Goal: Information Seeking & Learning: Learn about a topic

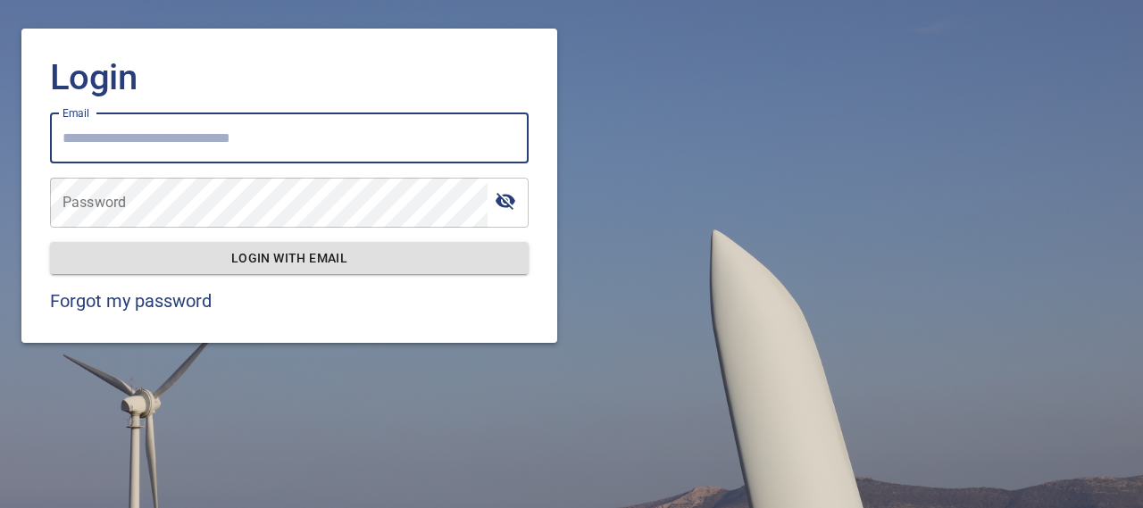
type input "**********"
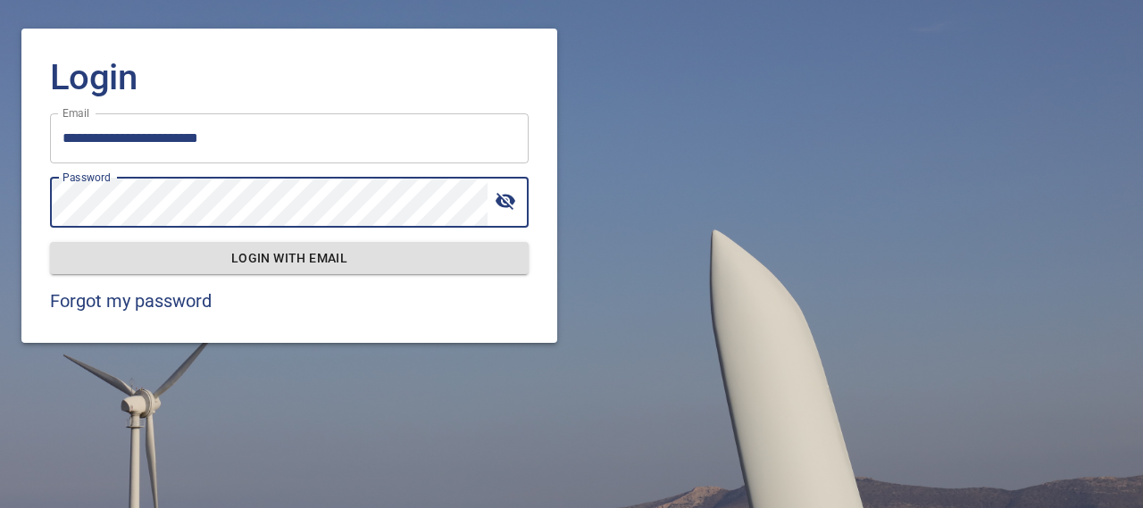
click at [315, 260] on span "Login with email" at bounding box center [289, 258] width 450 height 22
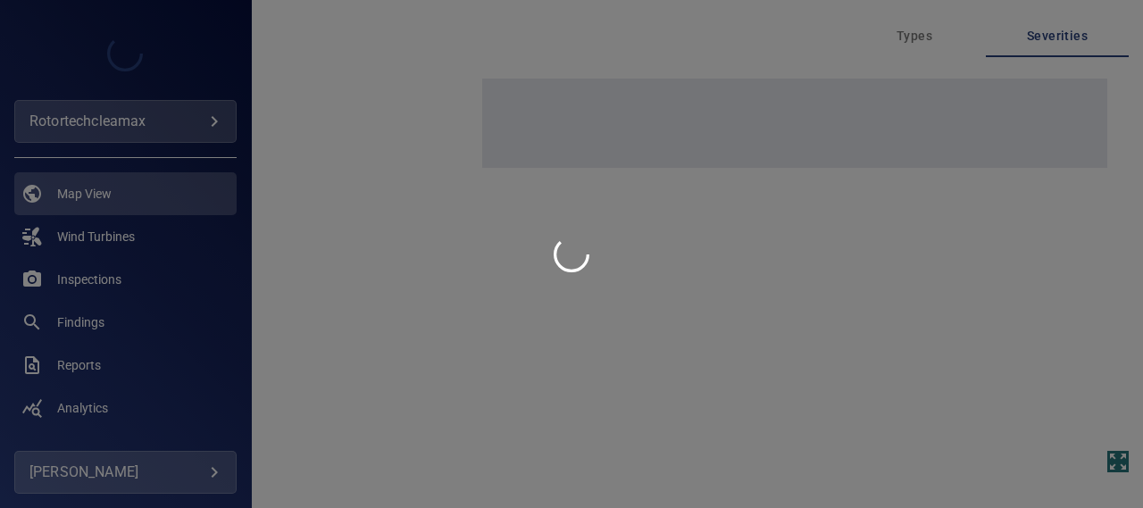
type input "**********"
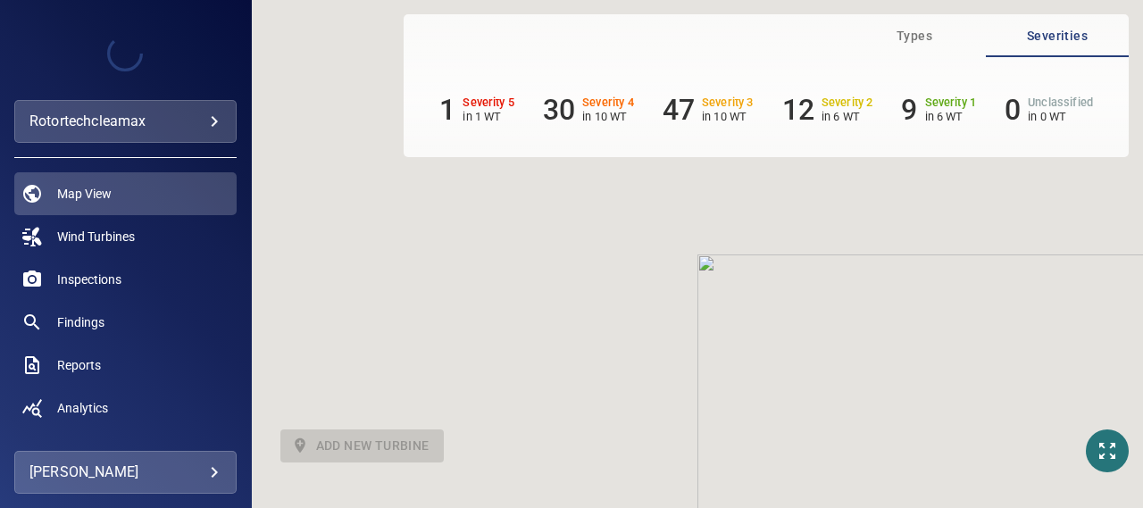
scroll to position [257, 0]
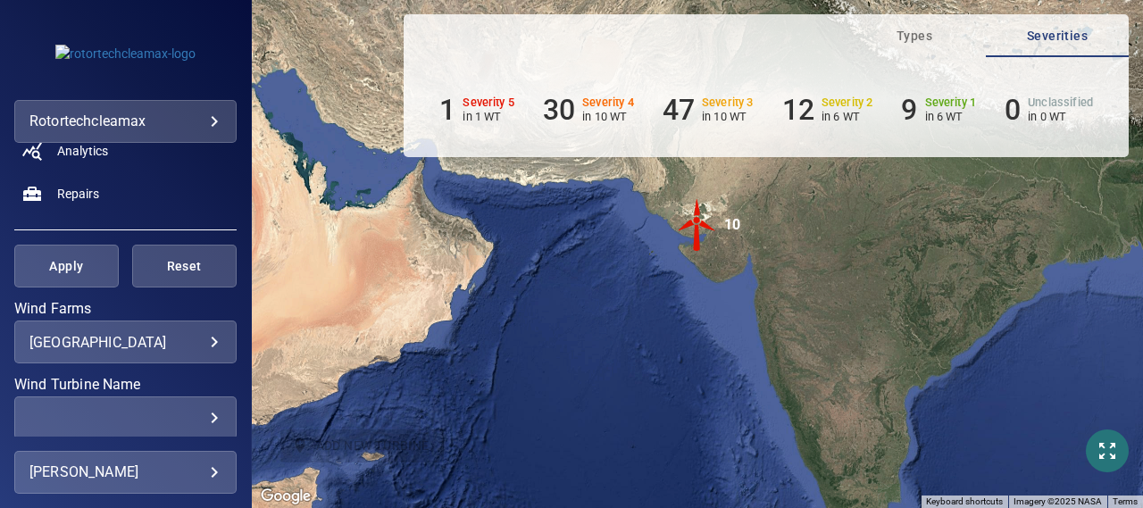
click at [179, 341] on body "**********" at bounding box center [571, 254] width 1143 height 508
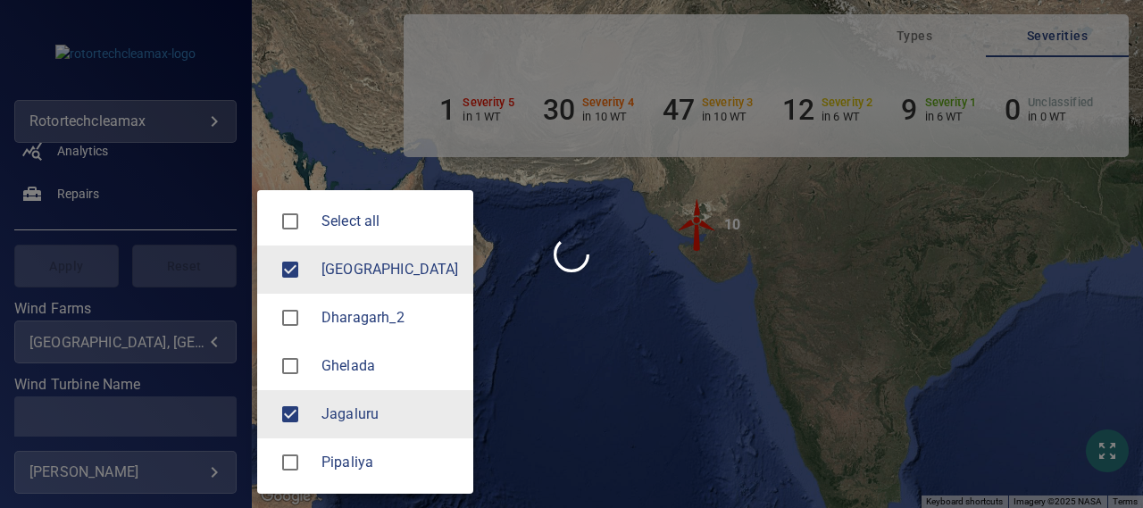
click at [286, 251] on div at bounding box center [297, 270] width 50 height 38
type input "********"
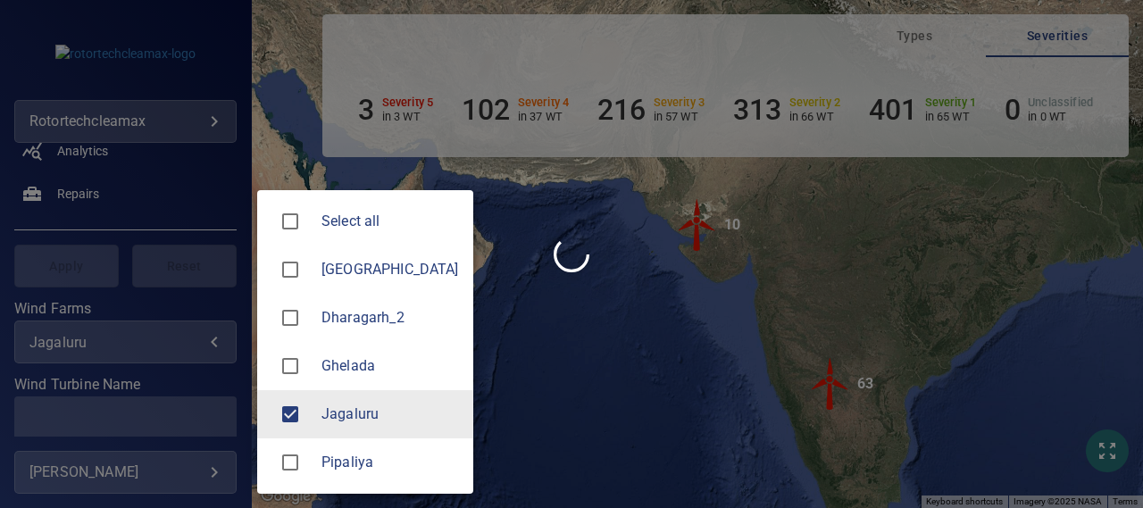
click at [531, 371] on div at bounding box center [571, 254] width 1143 height 508
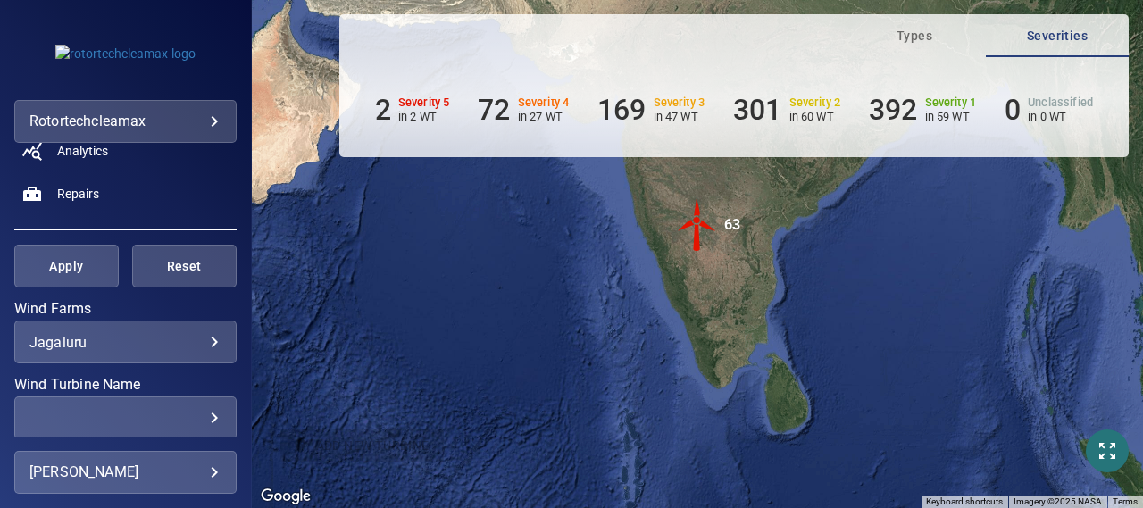
click at [728, 222] on div "63" at bounding box center [732, 225] width 16 height 54
click at [728, 222] on div "To activate drag with keyboard, press Alt + Enter. Once in keyboard drag state,…" at bounding box center [697, 254] width 891 height 508
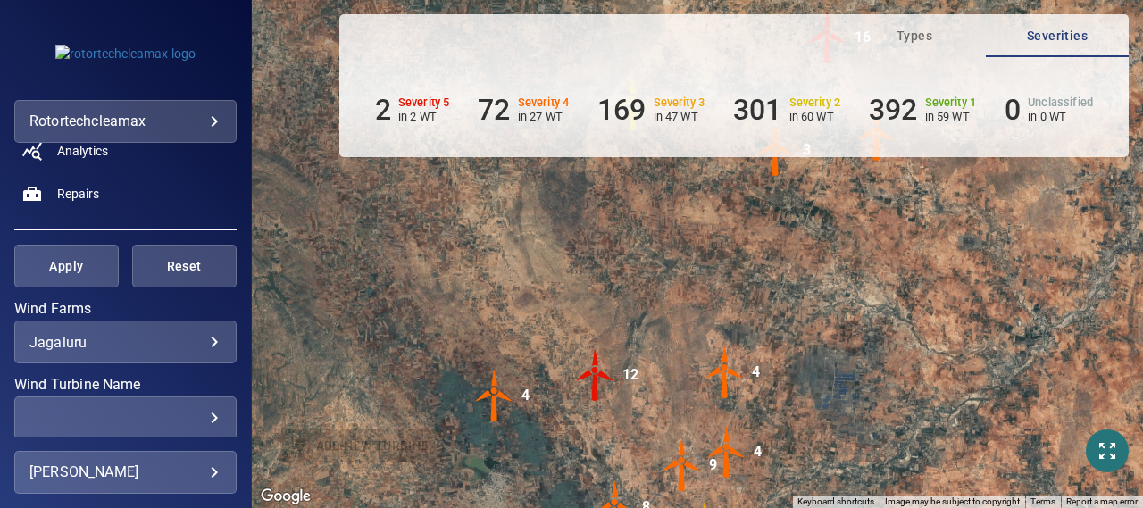
click at [600, 369] on img "12" at bounding box center [596, 375] width 54 height 54
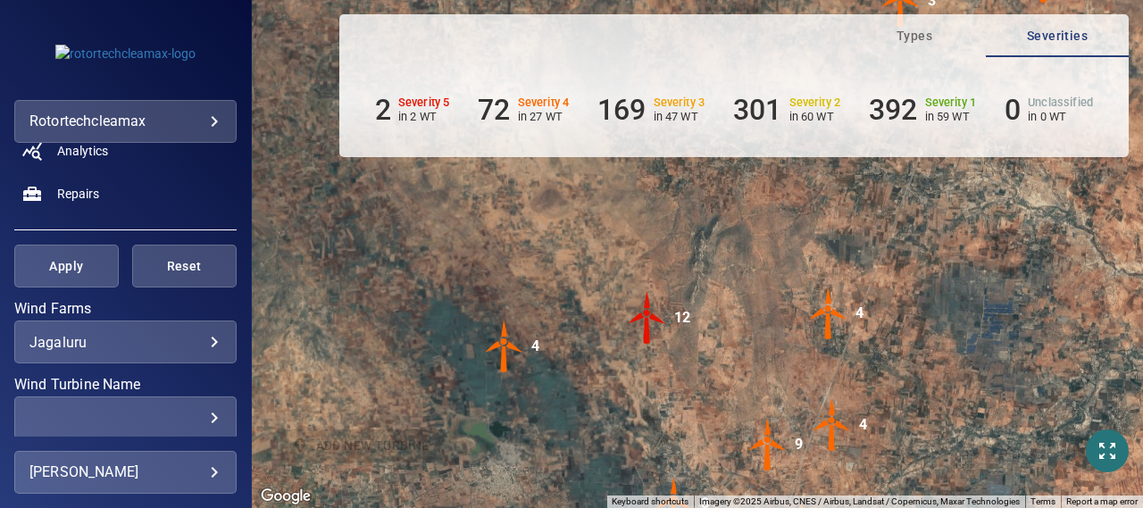
click at [600, 369] on div "To navigate, press the arrow keys. To activate drag with keyboard, press Alt + …" at bounding box center [697, 254] width 891 height 508
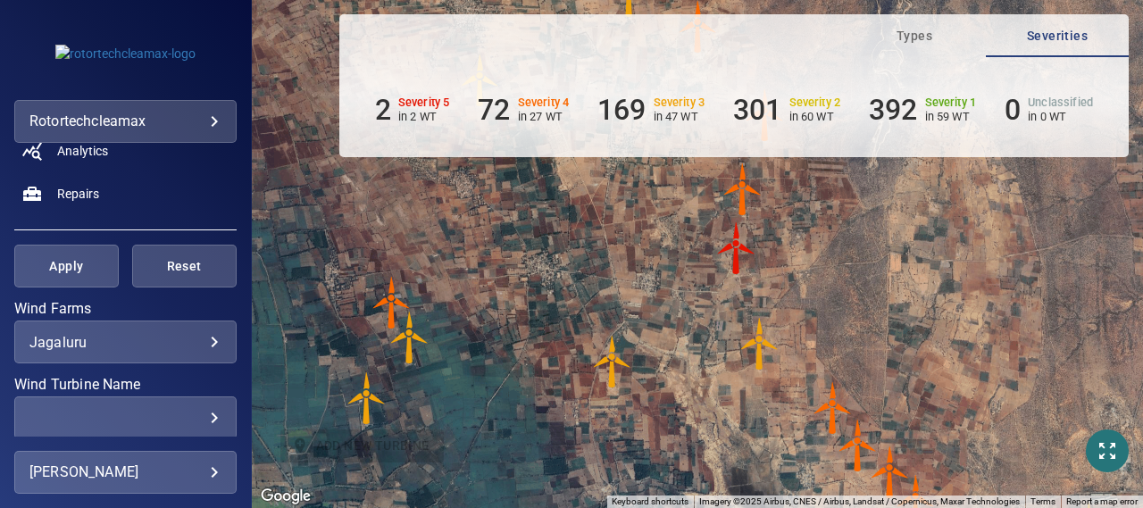
click at [736, 255] on img "J114" at bounding box center [737, 249] width 54 height 54
click at [736, 255] on div "To activate drag with keyboard, press Alt + Enter. Once in keyboard drag state,…" at bounding box center [697, 254] width 891 height 508
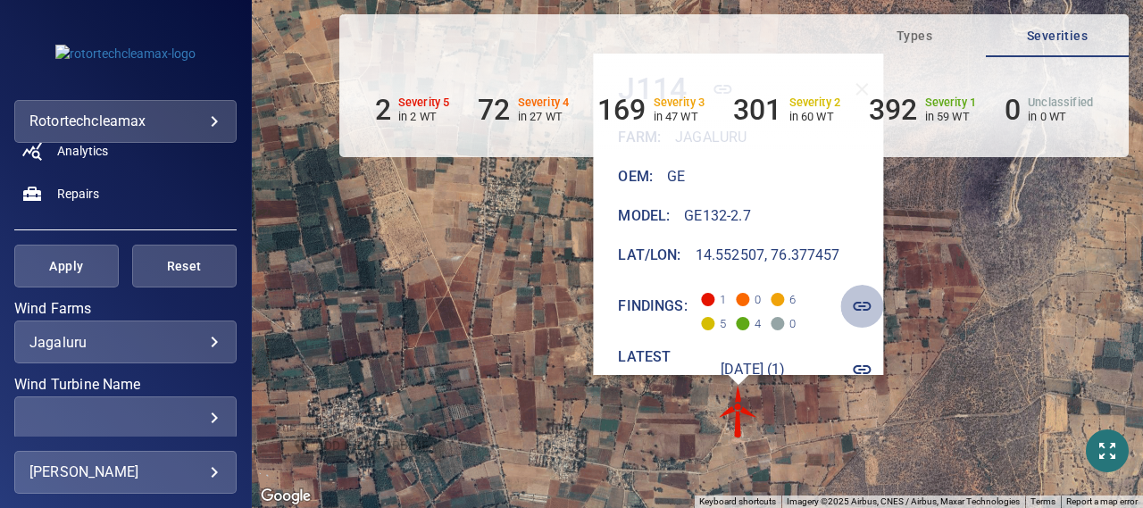
click at [873, 305] on icon "button" at bounding box center [861, 306] width 21 height 21
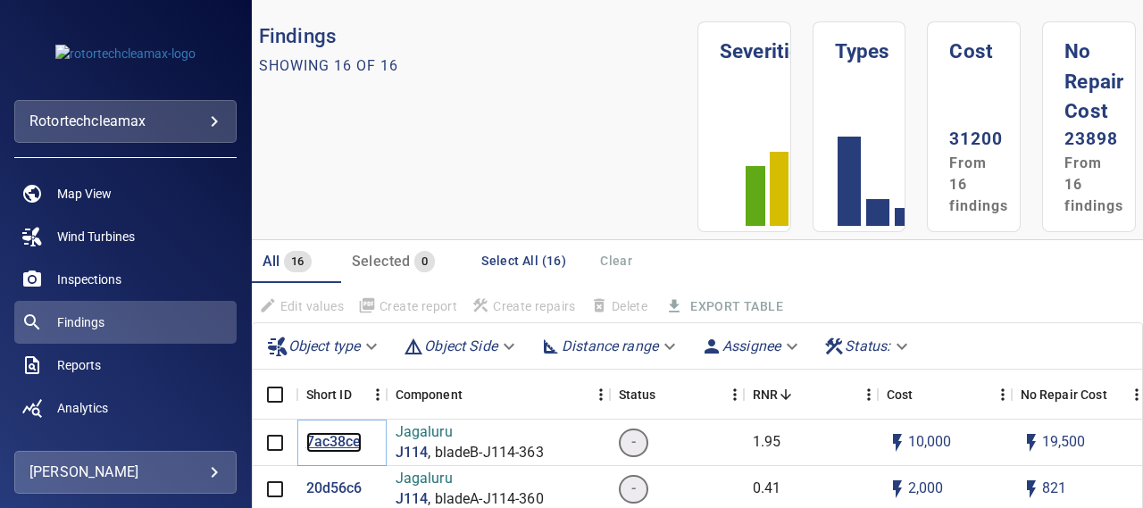
click at [330, 444] on p "7ac38ce" at bounding box center [333, 442] width 55 height 21
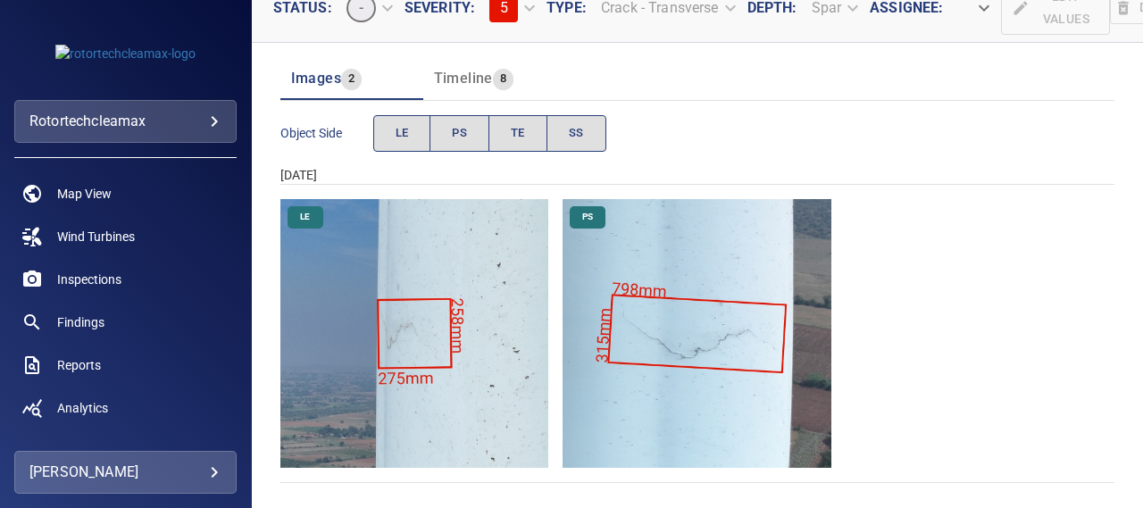
scroll to position [195, 0]
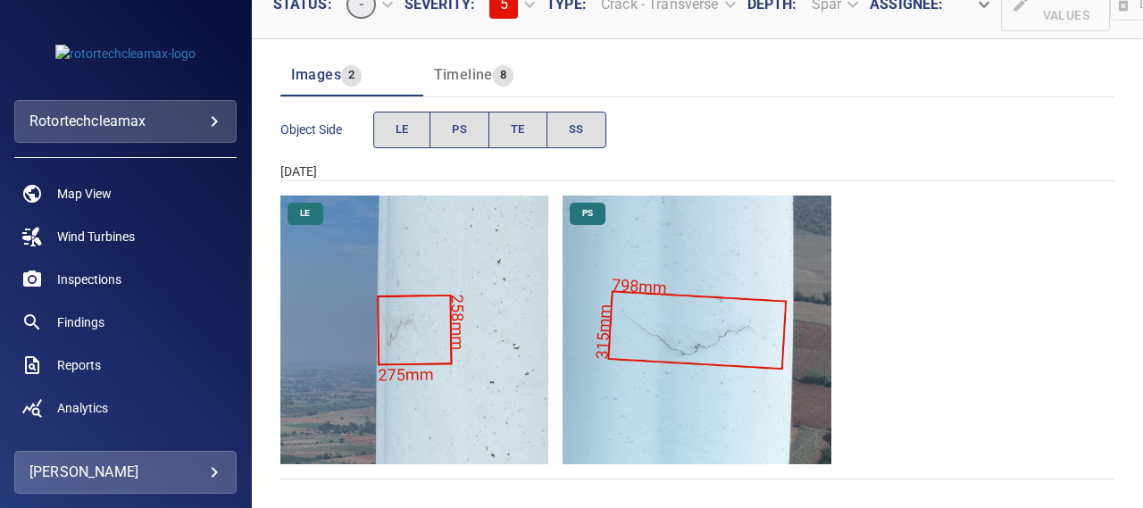
click at [490, 299] on img "Jagaluru/J114/2024-12-17-1/2024-12-17-2/image101wp101.jpg" at bounding box center [414, 330] width 269 height 269
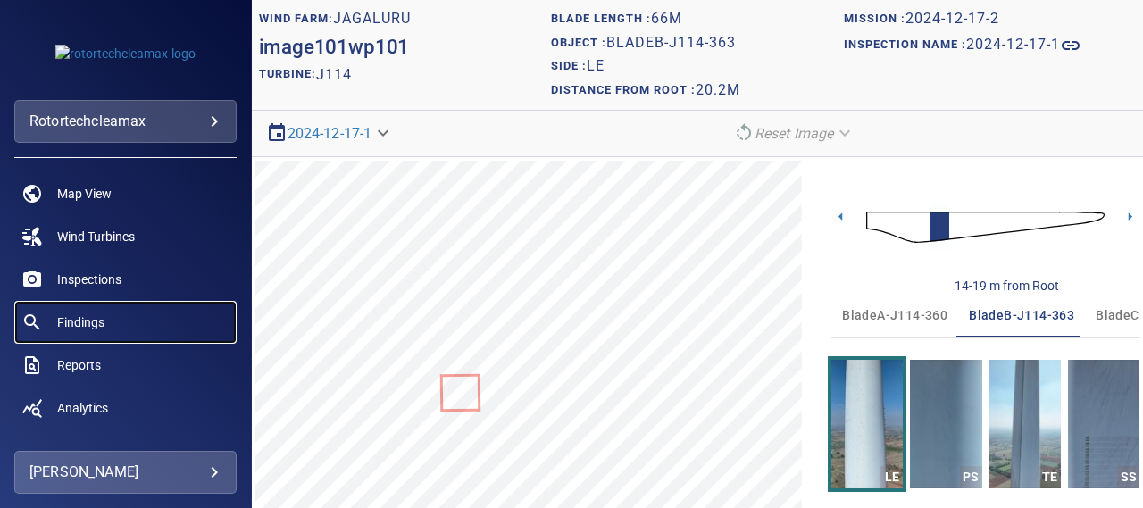
click at [80, 319] on span "Findings" at bounding box center [80, 322] width 47 height 18
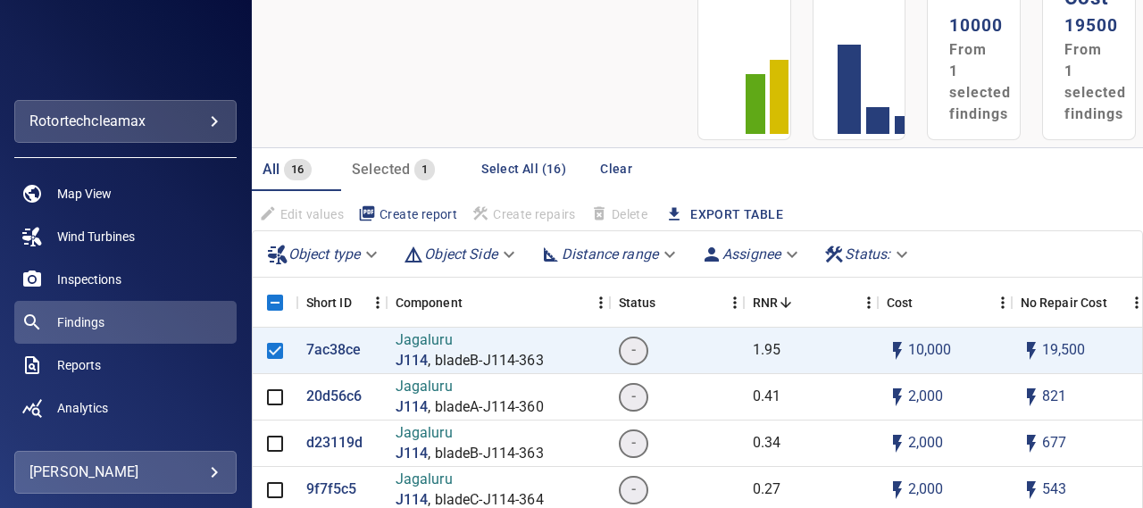
scroll to position [118, 0]
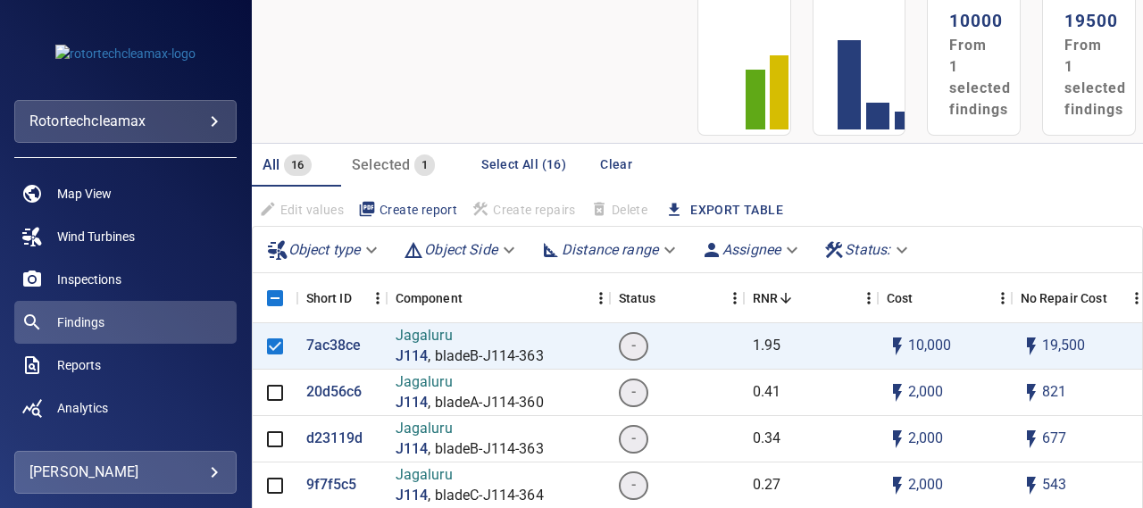
click at [377, 249] on body "**********" at bounding box center [571, 254] width 1143 height 508
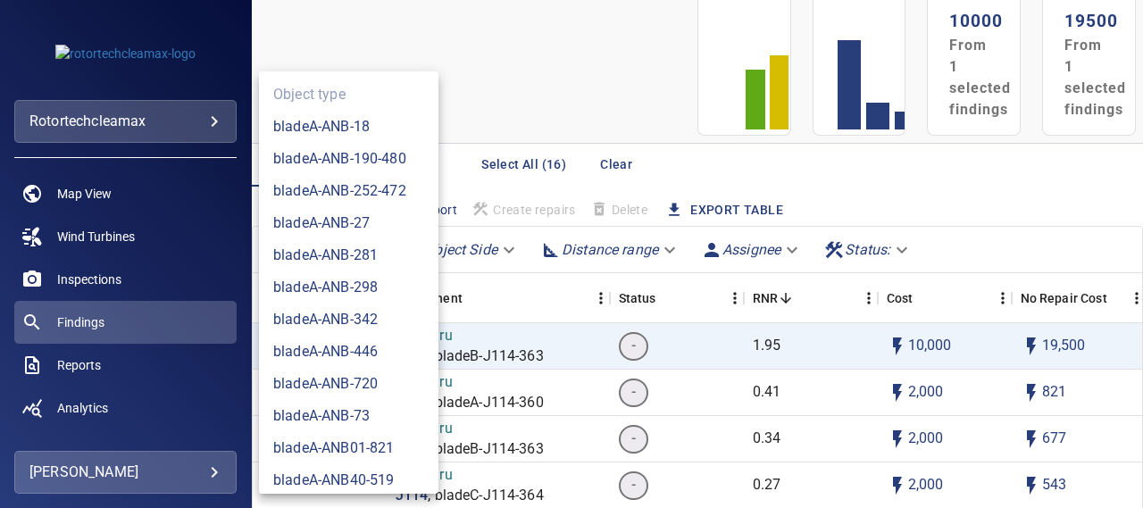
click at [246, 434] on div at bounding box center [571, 254] width 1143 height 508
click at [246, 434] on div "Object type bladeA-ANB-18 bladeA-ANB-190-480 bladeA-ANB-252-472 bladeA-ANB-27 b…" at bounding box center [571, 254] width 1143 height 508
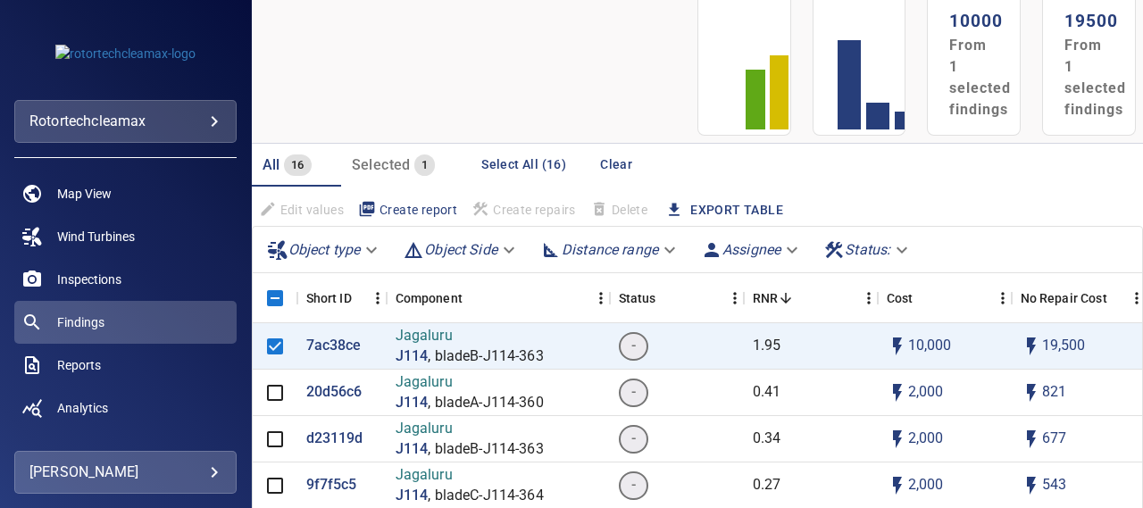
click at [246, 434] on div "Object type bladeA-ANB-18 bladeA-ANB-190-480 bladeA-ANB-252-472 bladeA-ANB-27 b…" at bounding box center [571, 254] width 1143 height 508
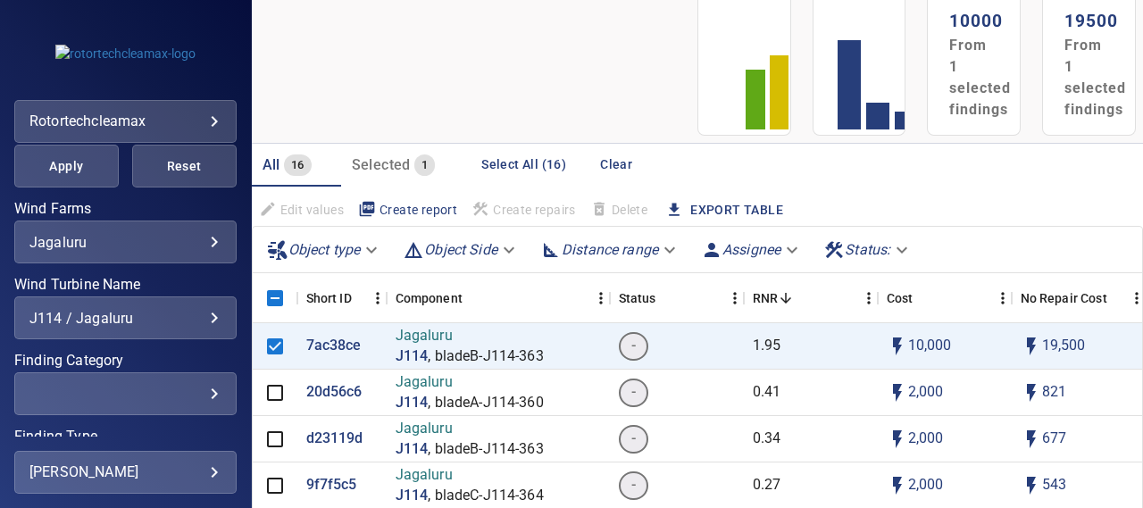
scroll to position [393, 0]
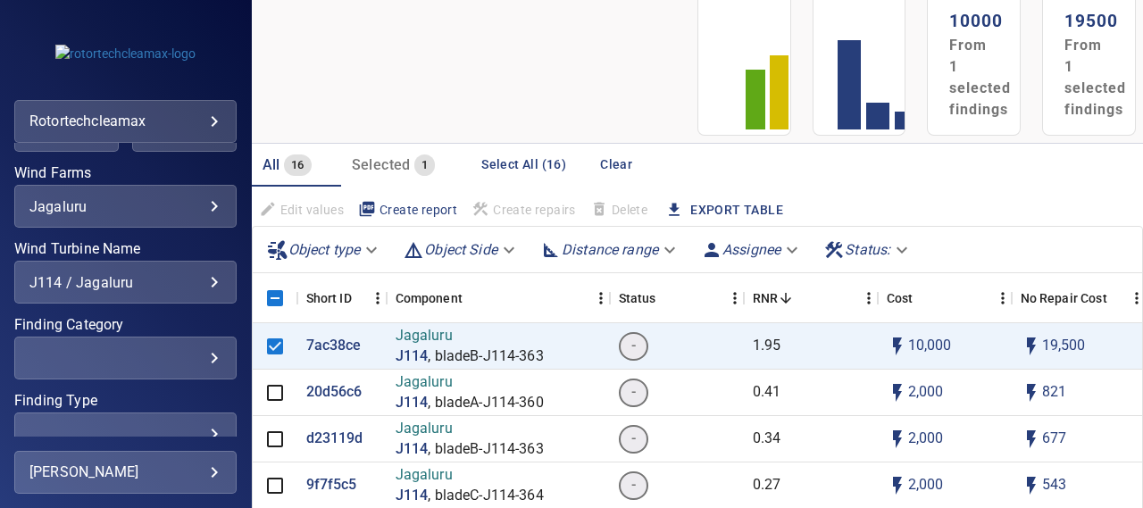
click at [180, 357] on div "​" at bounding box center [125, 358] width 192 height 17
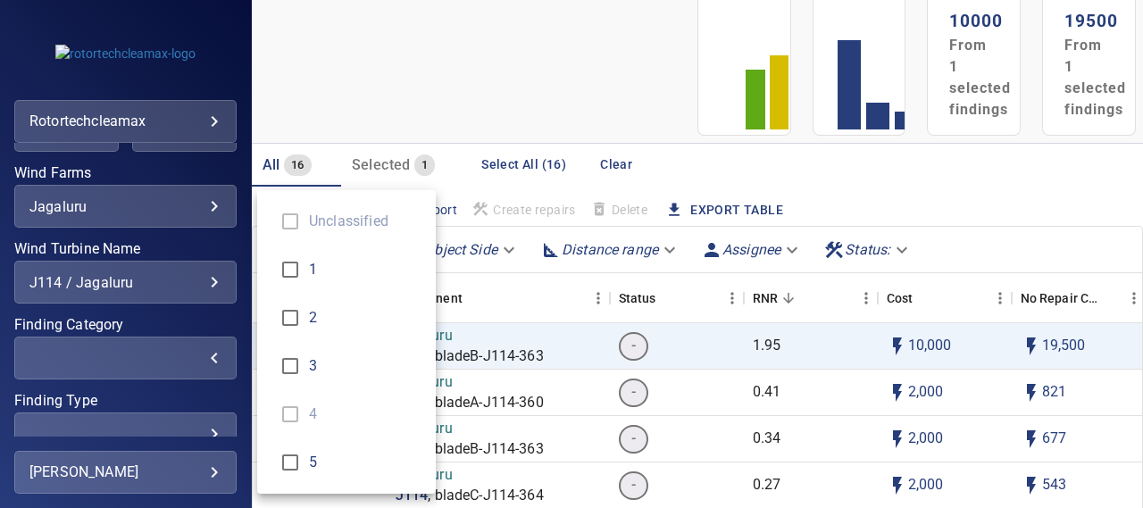
click at [194, 431] on div "Finding Category" at bounding box center [571, 254] width 1143 height 508
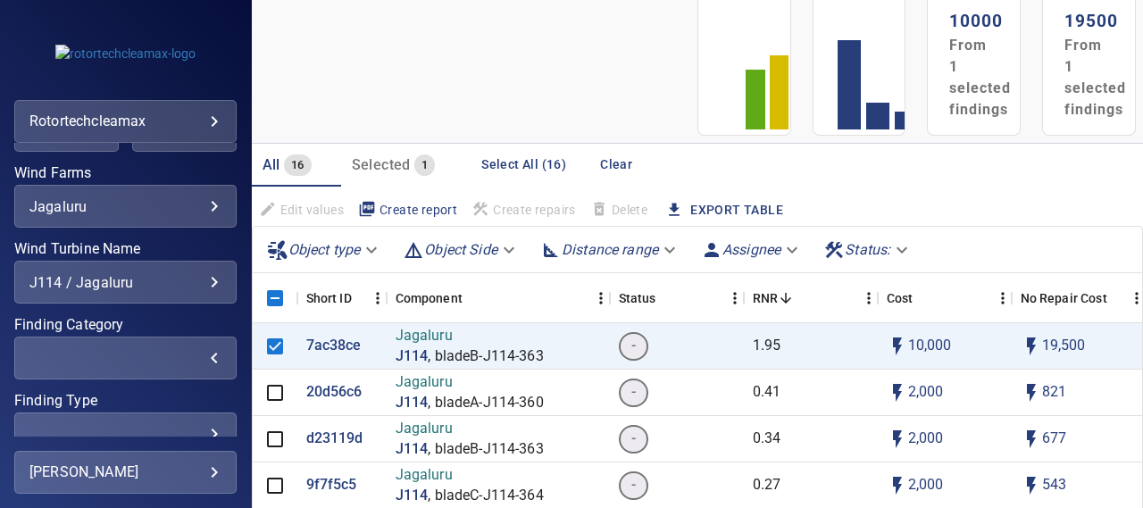
click at [195, 421] on div "​ ​" at bounding box center [125, 434] width 222 height 43
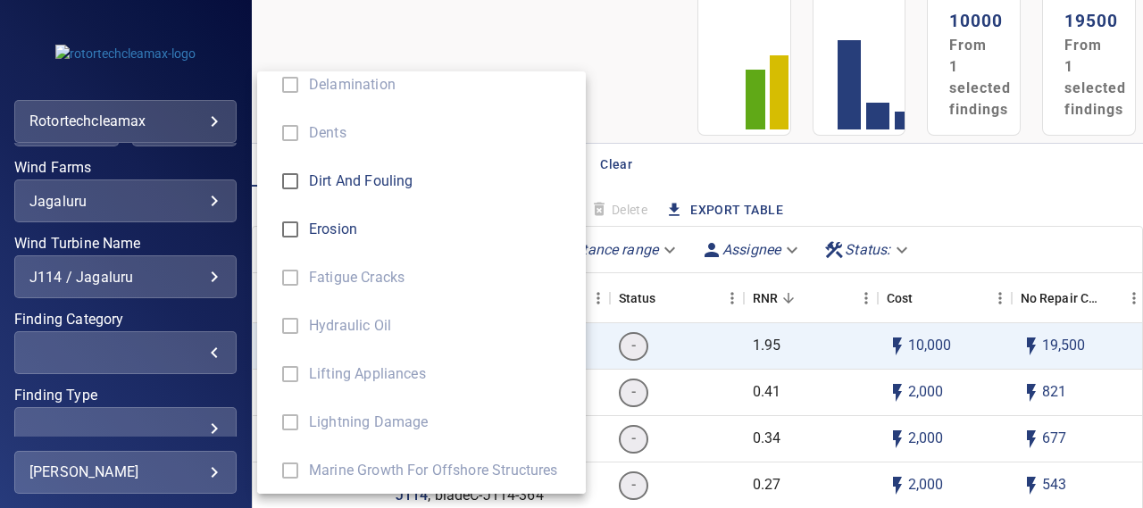
scroll to position [551, 0]
click at [318, 230] on span "Erosion" at bounding box center [440, 226] width 263 height 21
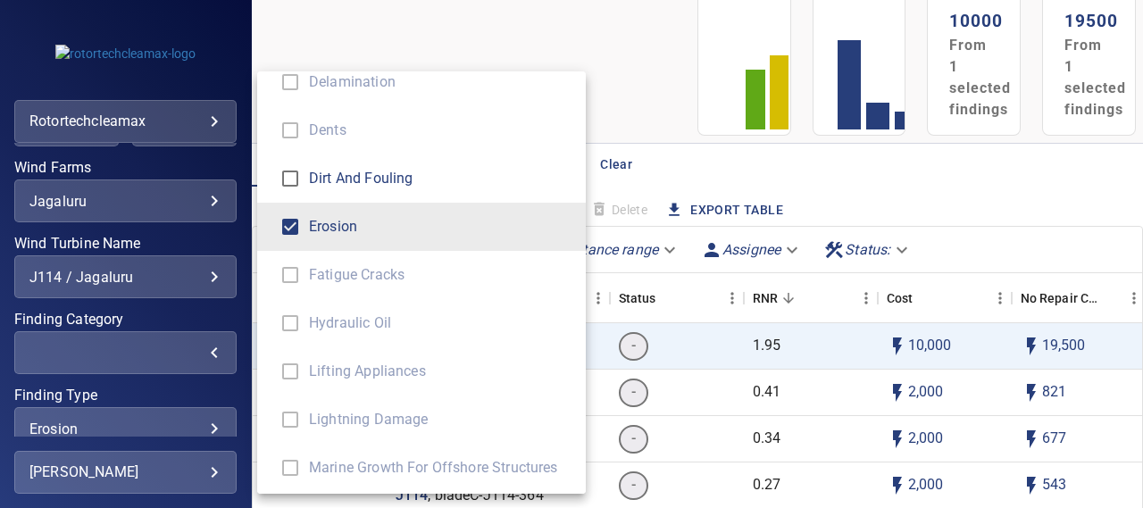
click at [364, 182] on span "Dirt and fouling" at bounding box center [440, 178] width 263 height 21
type input "**********"
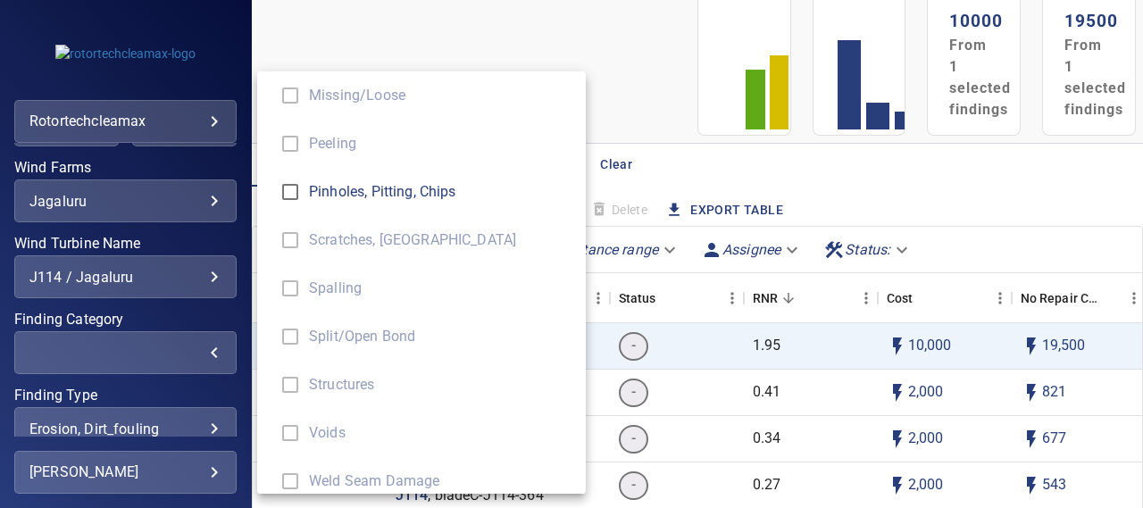
scroll to position [990, 0]
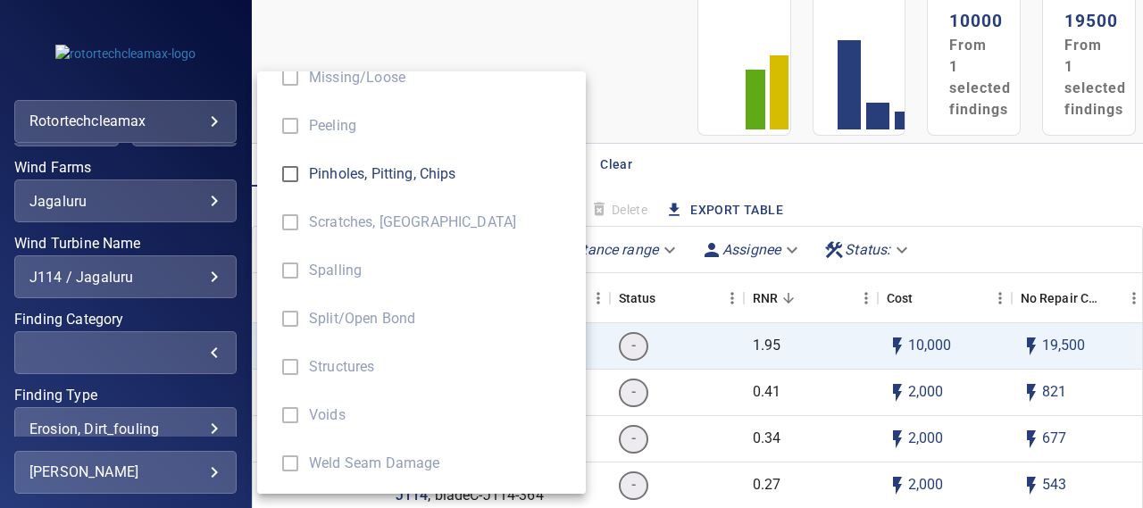
click at [227, 230] on div "Finding Type" at bounding box center [571, 254] width 1143 height 508
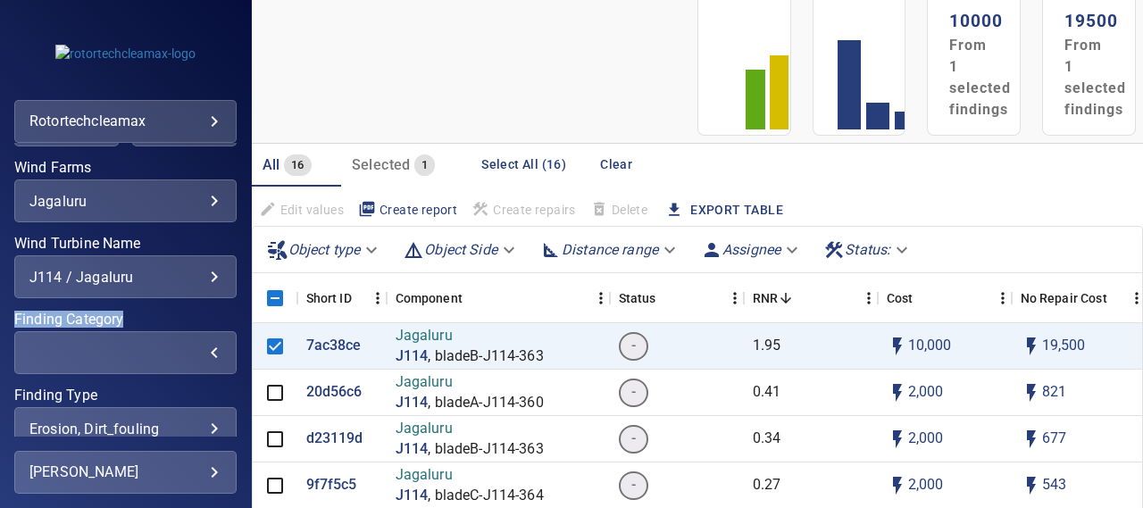
drag, startPoint x: 227, startPoint y: 230, endPoint x: 241, endPoint y: 310, distance: 81.6
click at [241, 310] on div "**********" at bounding box center [125, 290] width 251 height 294
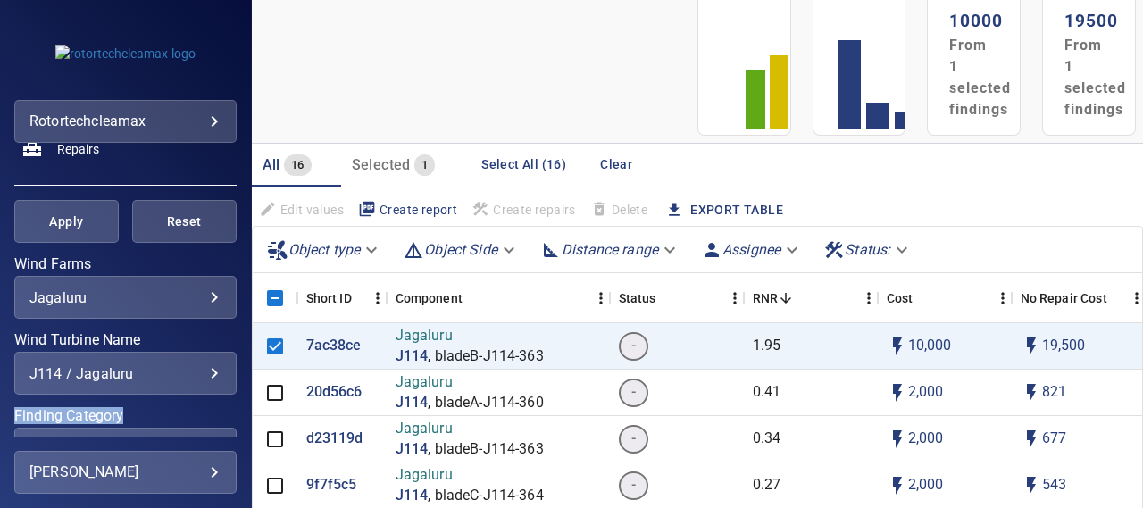
scroll to position [300, 0]
click at [61, 210] on button "Apply" at bounding box center [66, 223] width 104 height 43
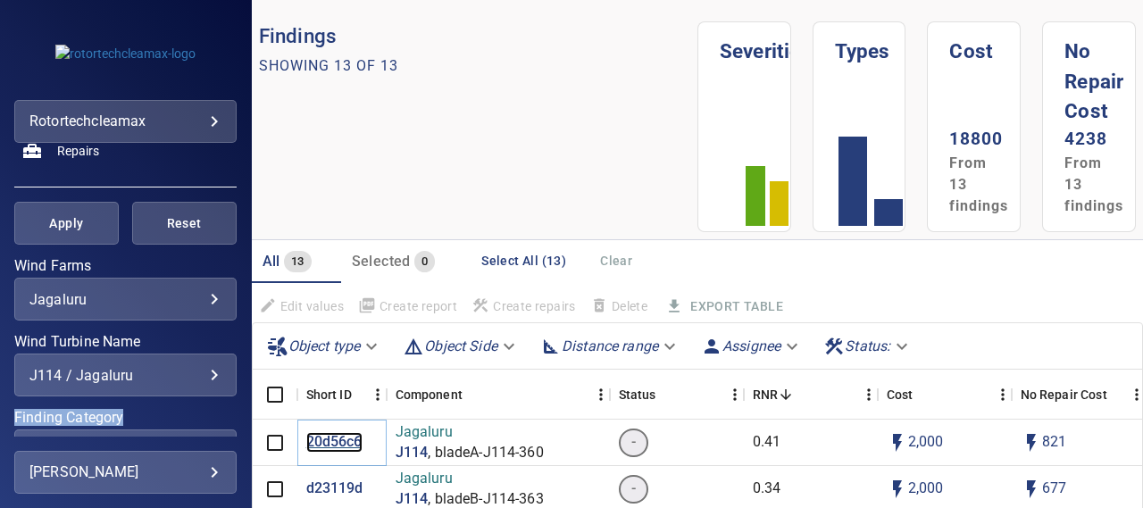
click at [336, 444] on p "20d56c6" at bounding box center [334, 442] width 56 height 21
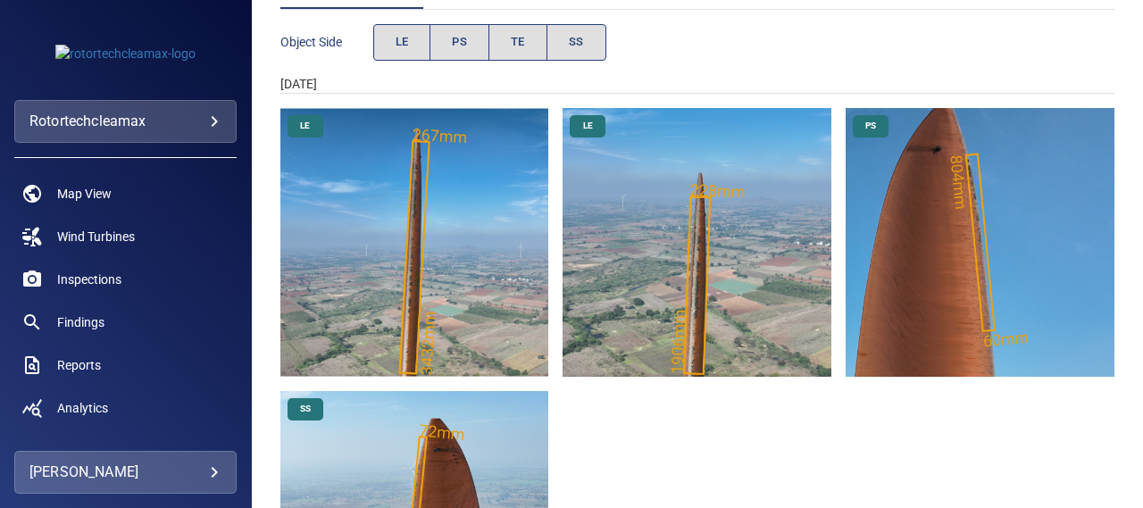
scroll to position [291, 0]
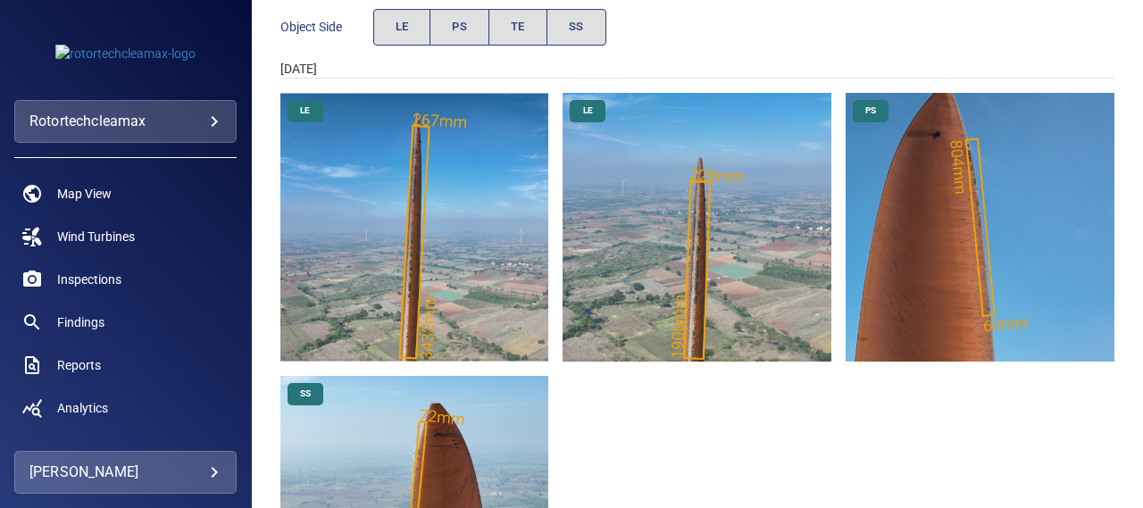
click at [786, 232] on img "Jagaluru/J114/2024-12-17-1/2024-12-17-1/image23wp23.jpg" at bounding box center [697, 227] width 269 height 269
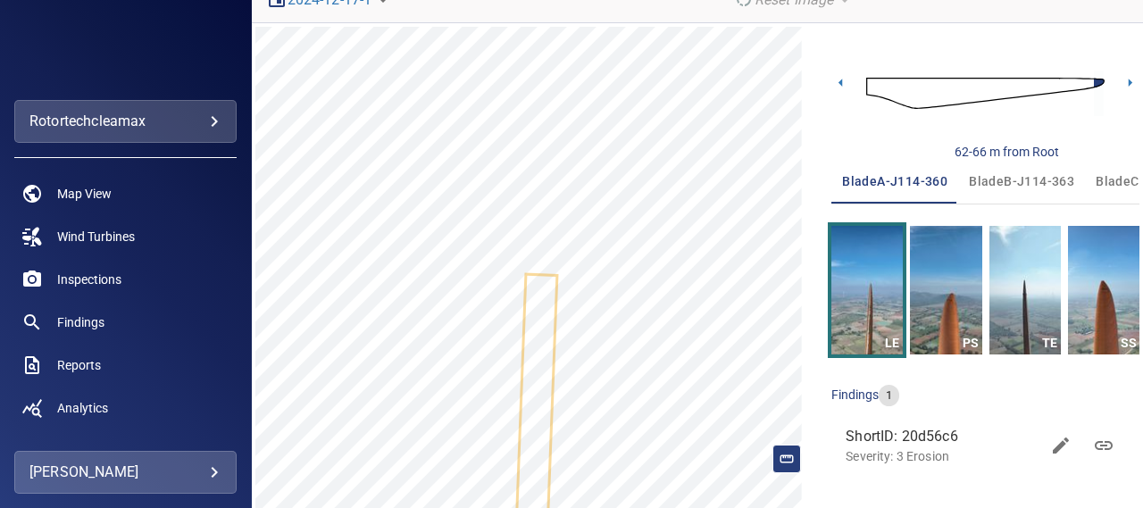
scroll to position [138, 0]
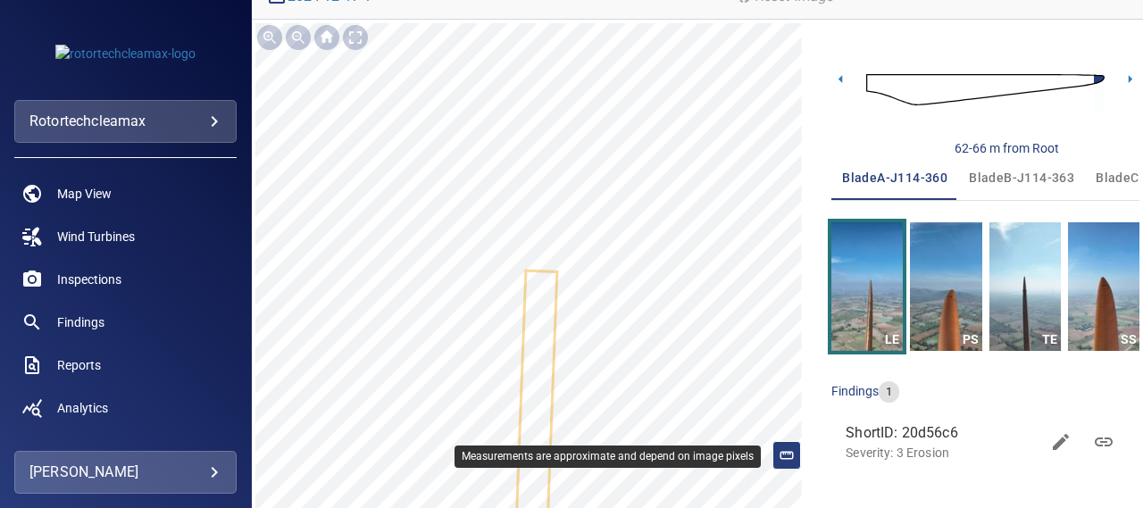
click at [780, 455] on icon at bounding box center [787, 455] width 16 height 16
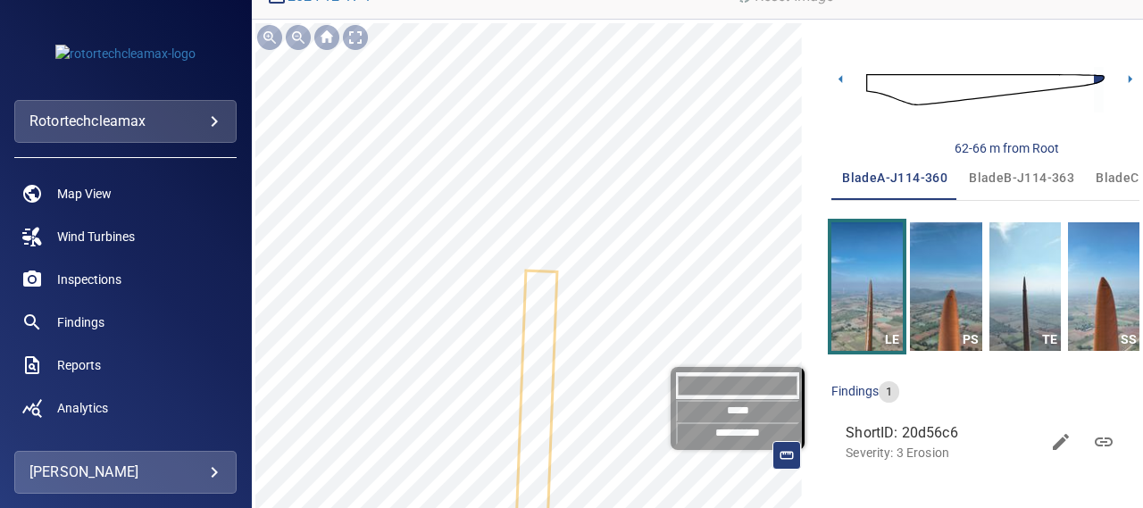
scroll to position [143, 0]
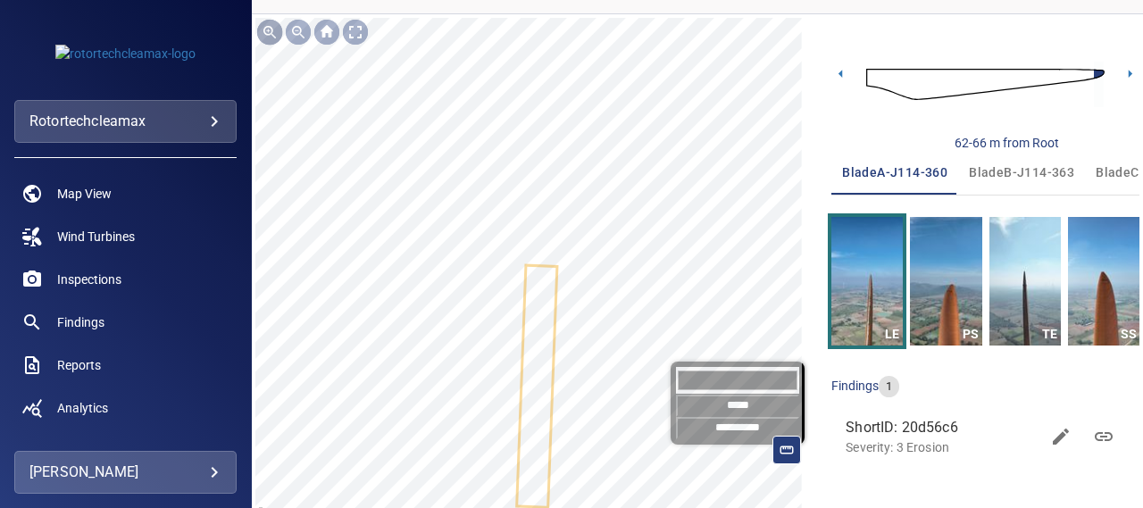
click at [271, 28] on div at bounding box center [269, 32] width 29 height 29
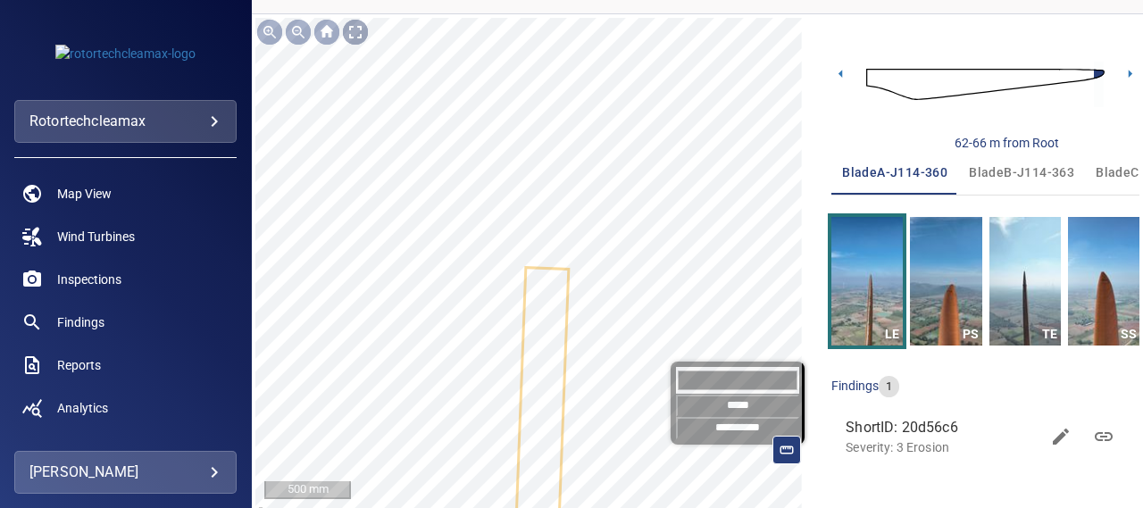
click at [352, 28] on div at bounding box center [355, 32] width 29 height 29
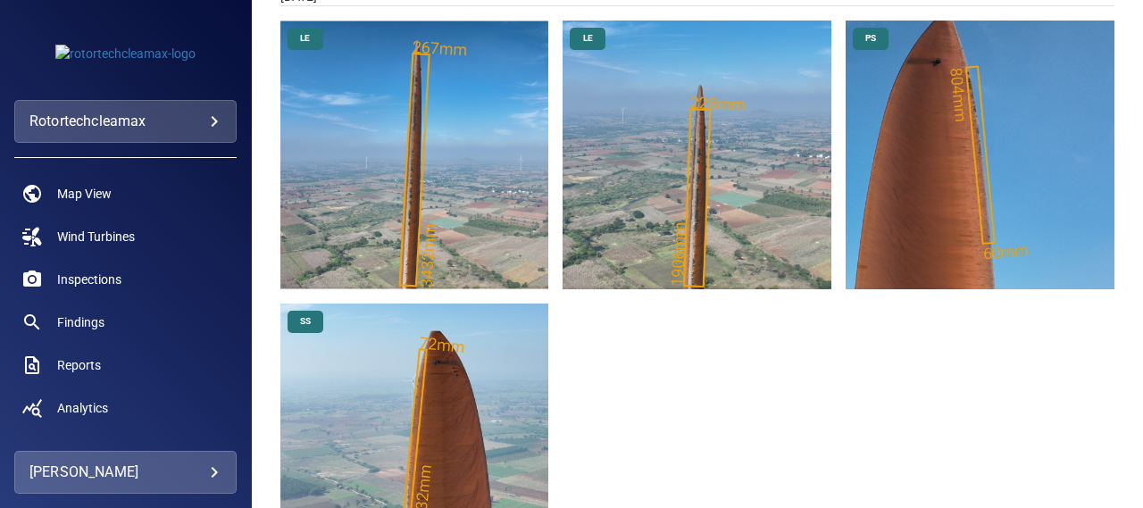
scroll to position [375, 0]
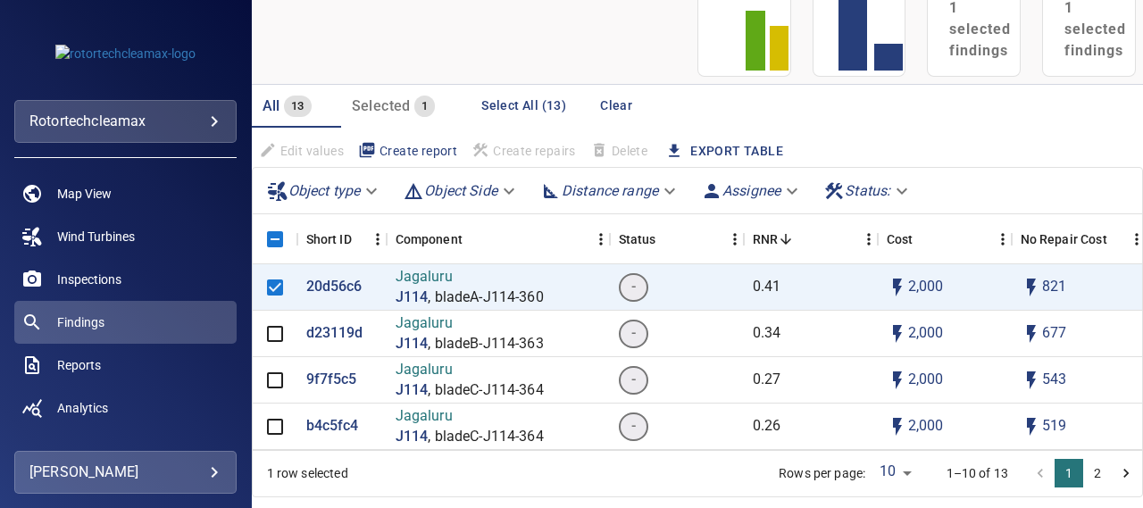
scroll to position [222, 0]
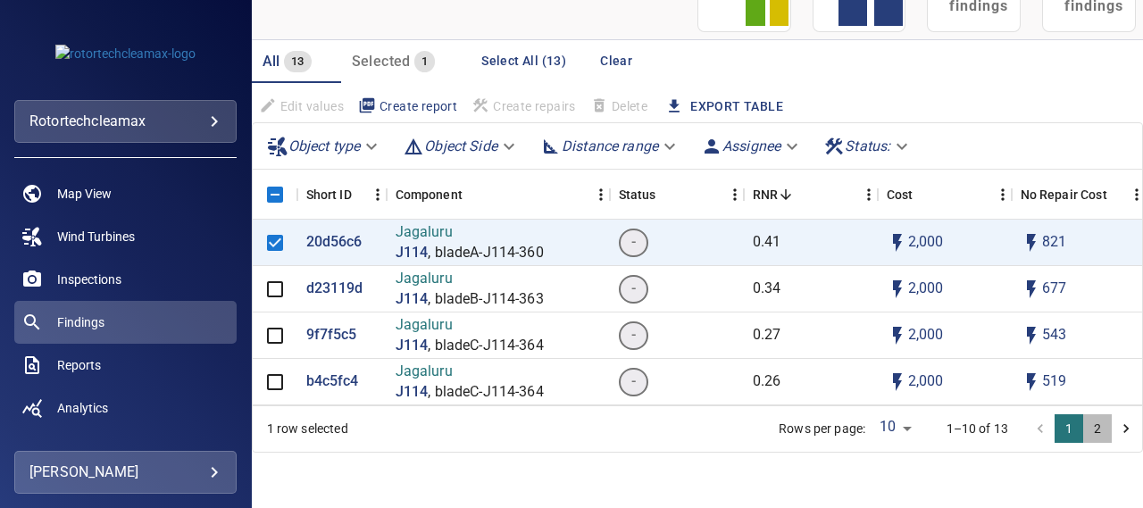
click at [1083, 430] on button "2" at bounding box center [1097, 428] width 29 height 29
click at [95, 328] on span "Findings" at bounding box center [80, 322] width 47 height 18
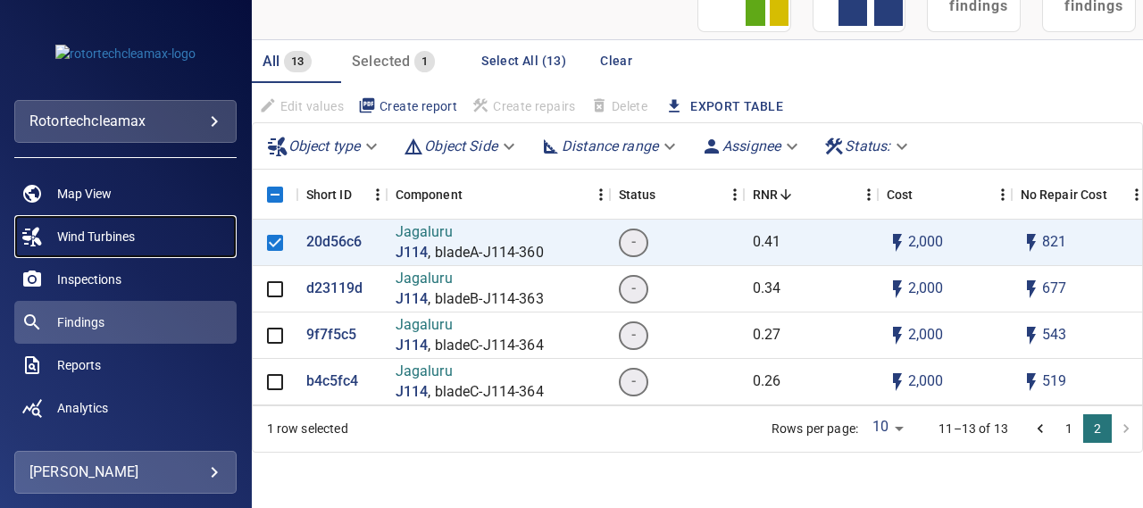
click at [84, 238] on span "Wind Turbines" at bounding box center [96, 237] width 78 height 18
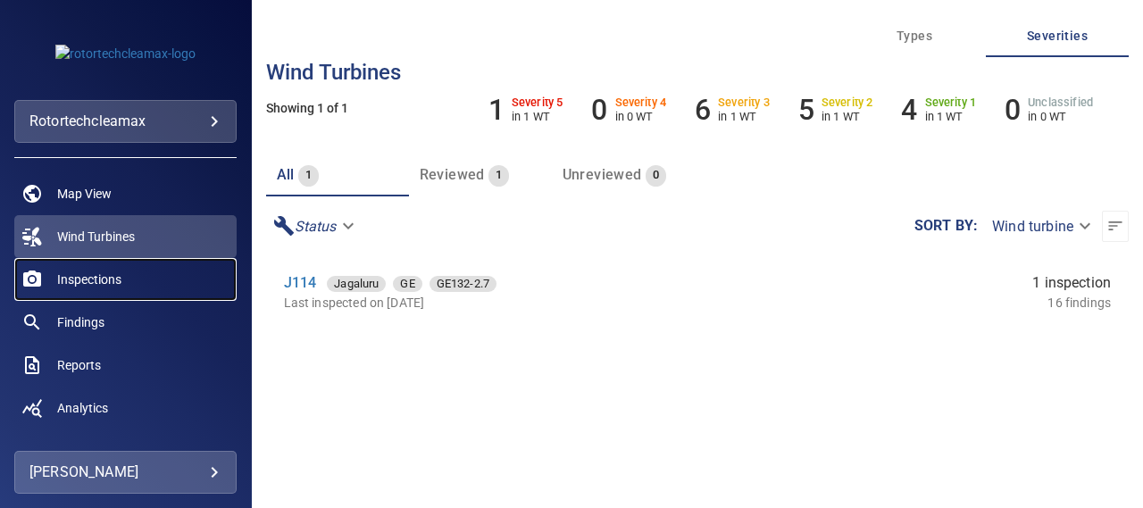
click at [102, 290] on link "Inspections" at bounding box center [125, 279] width 222 height 43
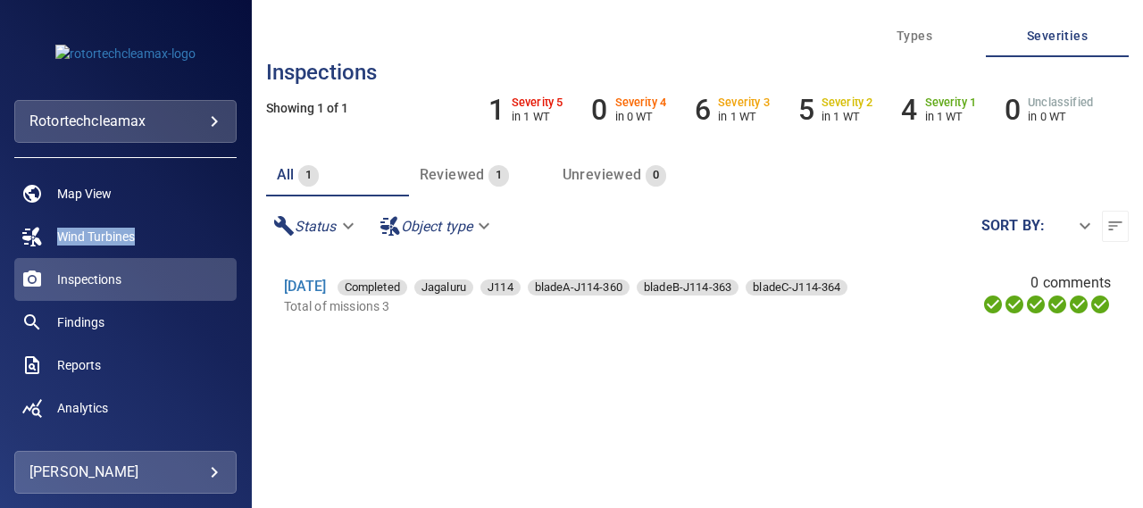
drag, startPoint x: 236, startPoint y: 244, endPoint x: 250, endPoint y: 180, distance: 65.0
click at [250, 180] on div "**********" at bounding box center [125, 290] width 251 height 294
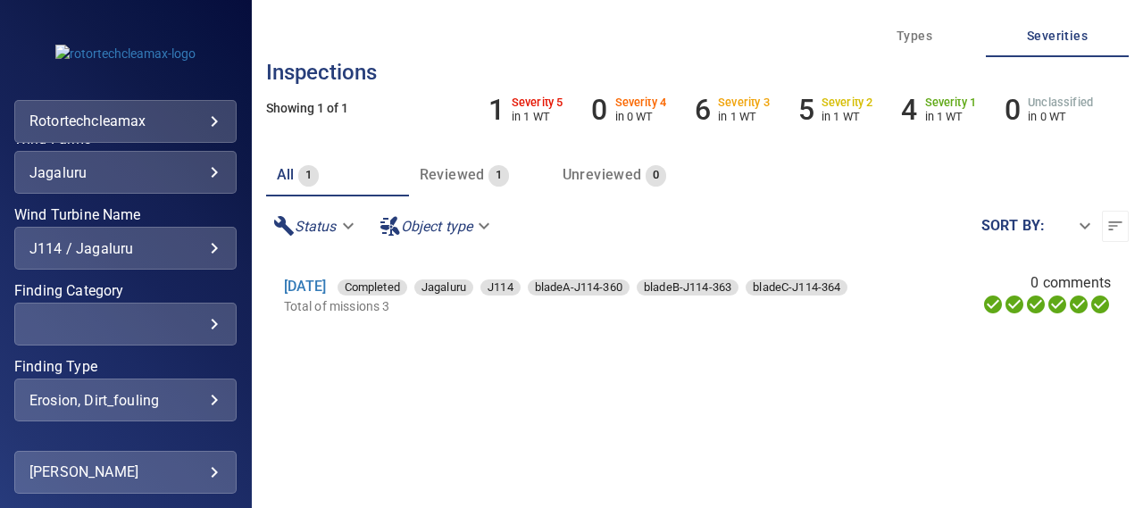
scroll to position [422, 0]
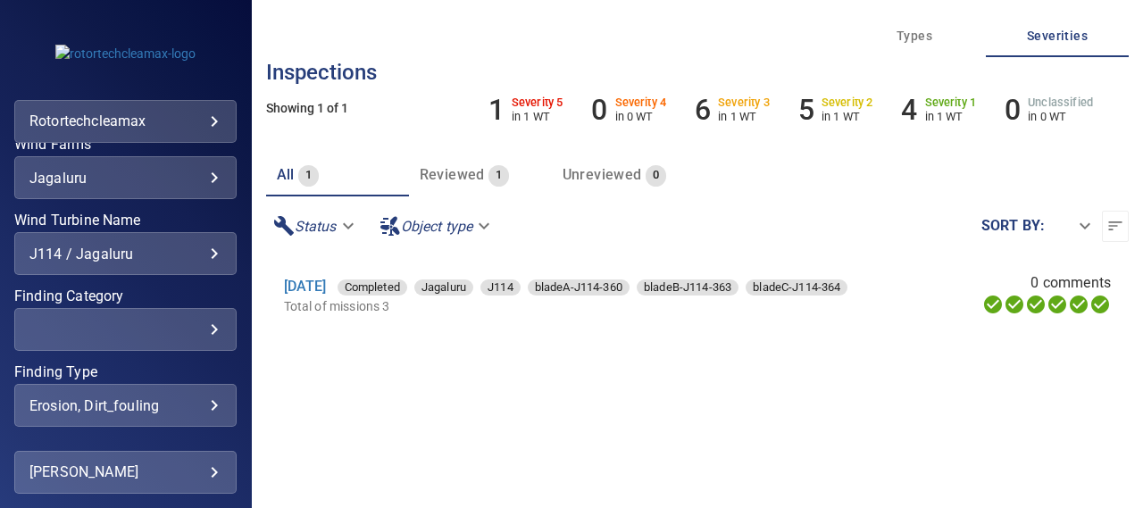
click at [201, 253] on div "J114 / Jagaluru" at bounding box center [125, 254] width 192 height 17
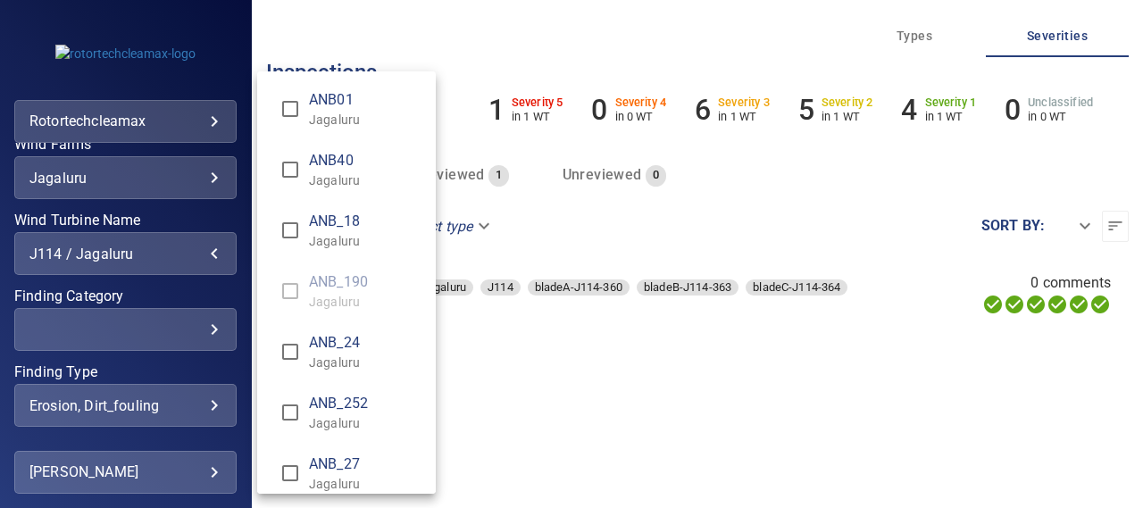
scroll to position [1344, 0]
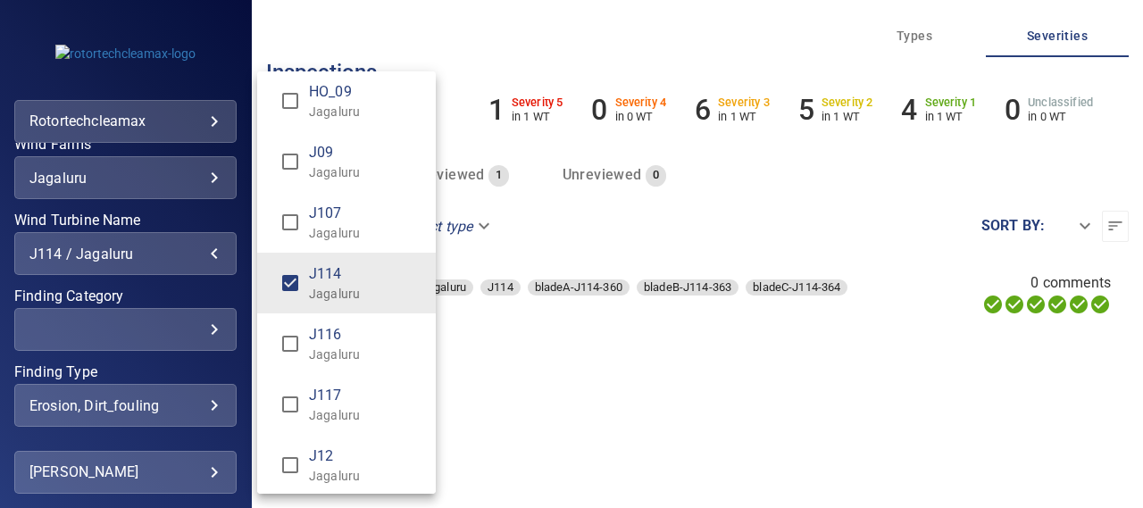
drag, startPoint x: 421, startPoint y: 251, endPoint x: 430, endPoint y: 210, distance: 42.2
click at [430, 210] on div "ANB01 Jagaluru ANB40 Jagaluru ANB_18 Jagaluru ANB_190 Jagaluru ANB_24 Jagaluru …" at bounding box center [346, 282] width 179 height 422
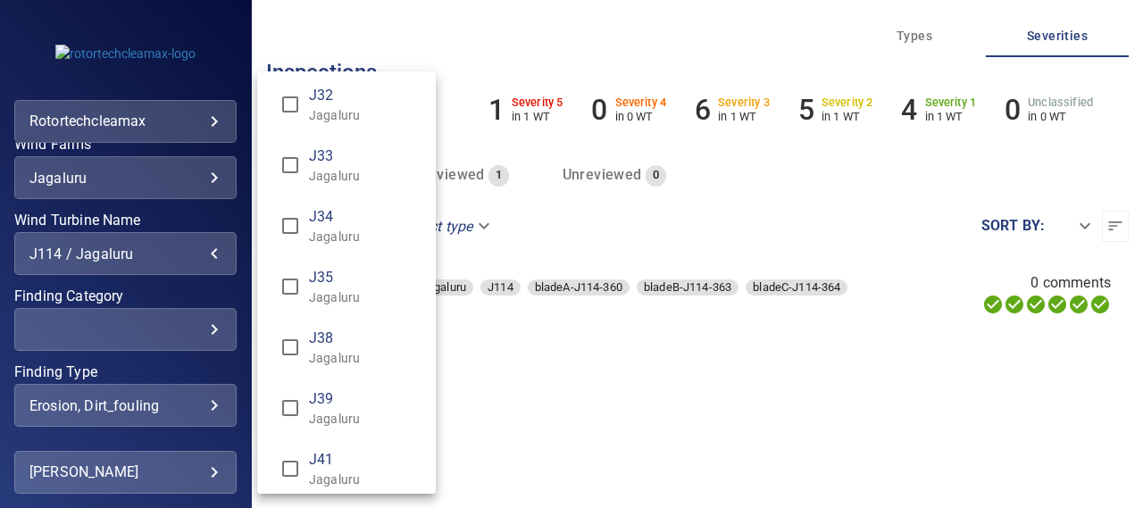
scroll to position [2307, 0]
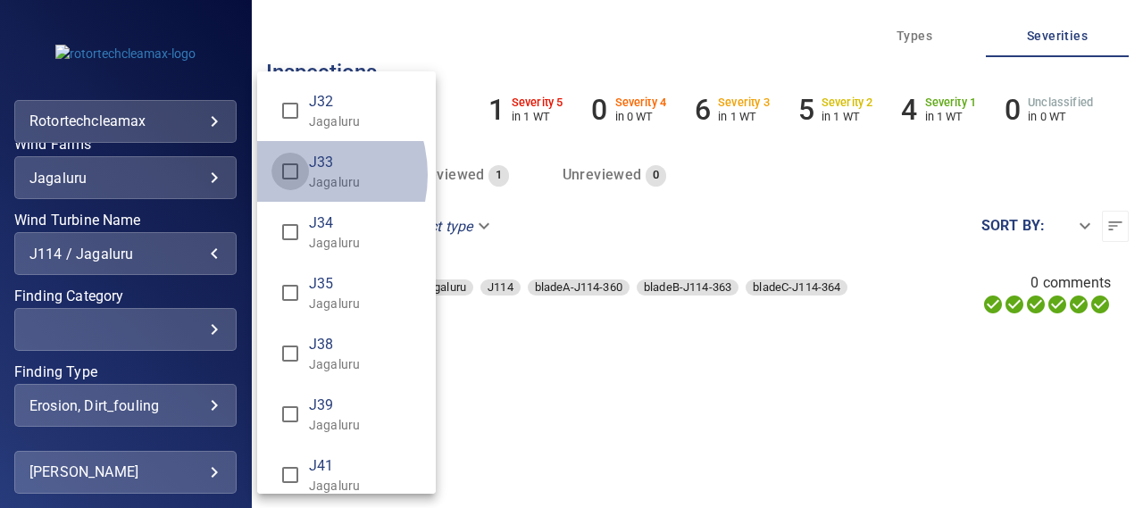
type input "**********"
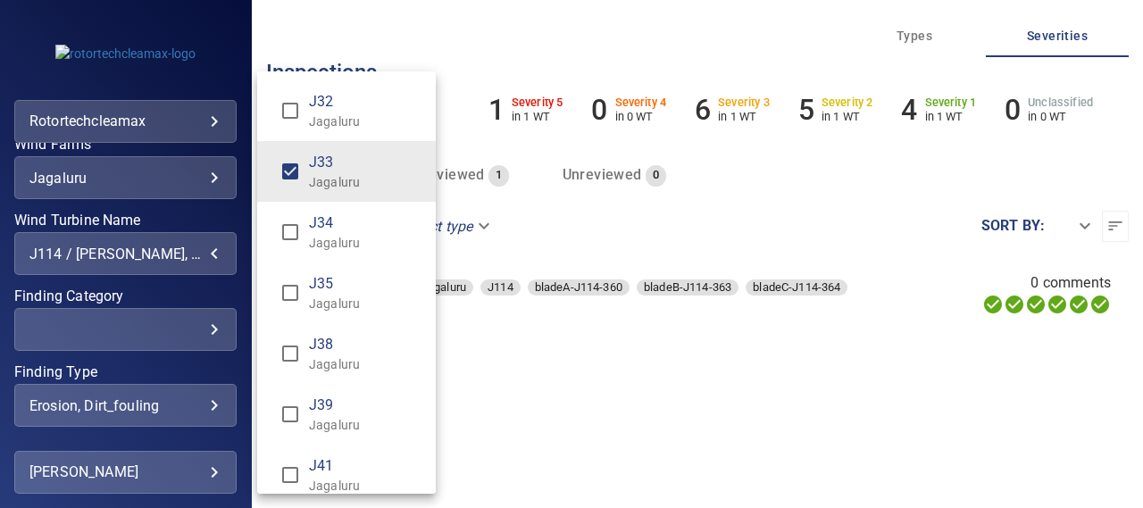
drag, startPoint x: 243, startPoint y: 337, endPoint x: 239, endPoint y: 312, distance: 25.3
click at [239, 312] on div "Wind Turbine Name" at bounding box center [571, 254] width 1143 height 508
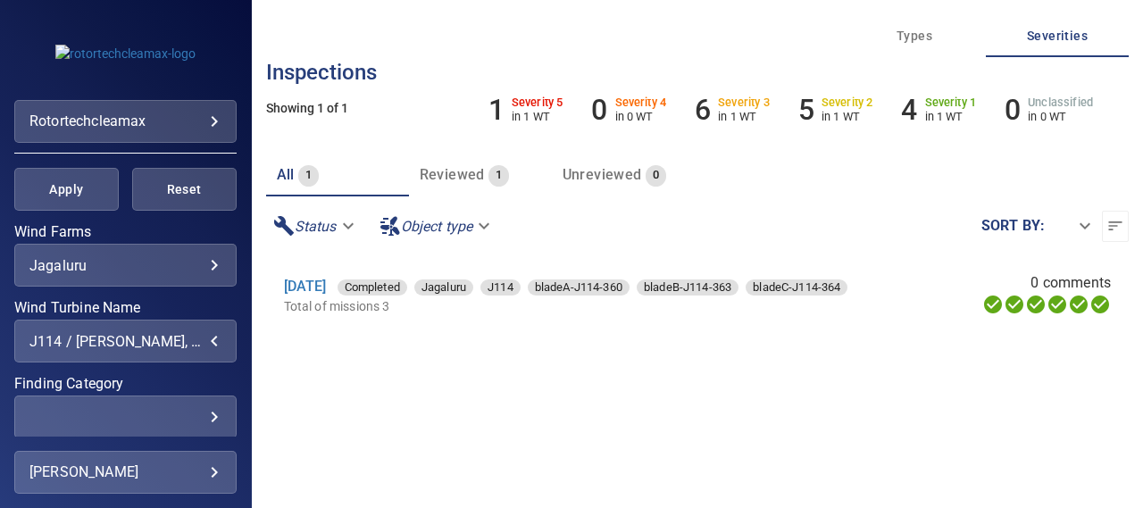
scroll to position [314, 0]
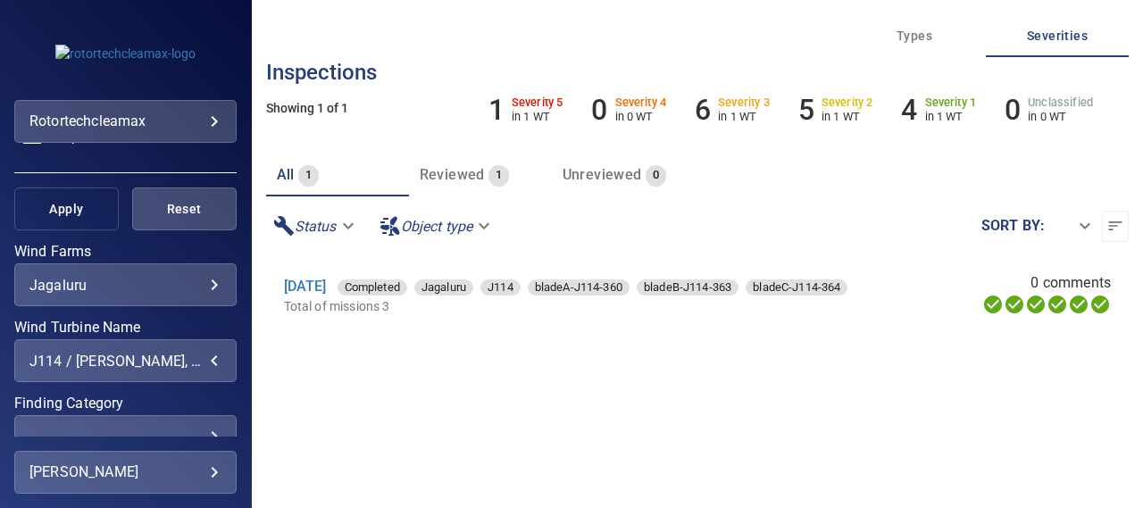
click at [77, 221] on button "Apply" at bounding box center [66, 209] width 104 height 43
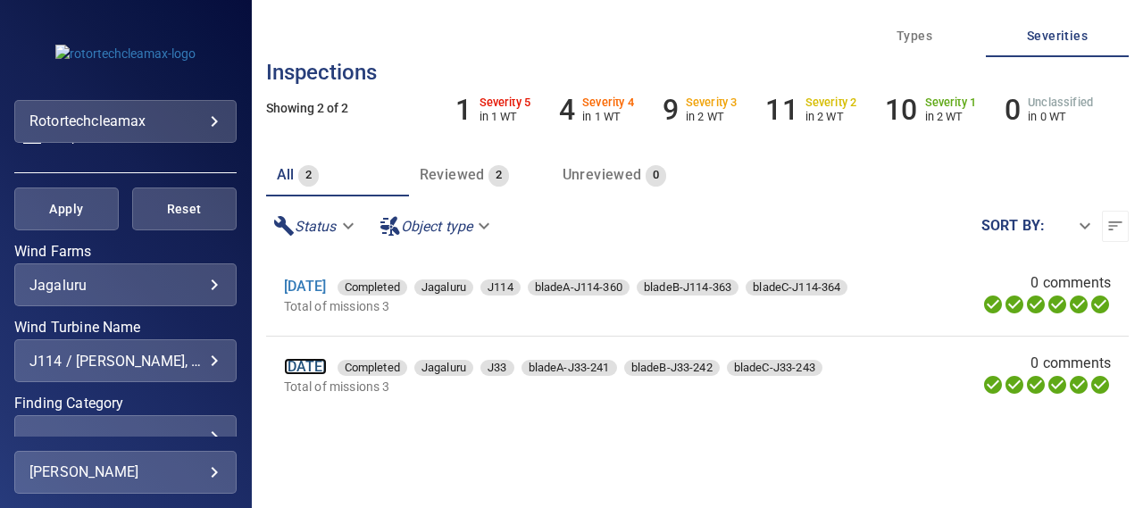
click at [325, 370] on link "[DATE]" at bounding box center [305, 366] width 43 height 17
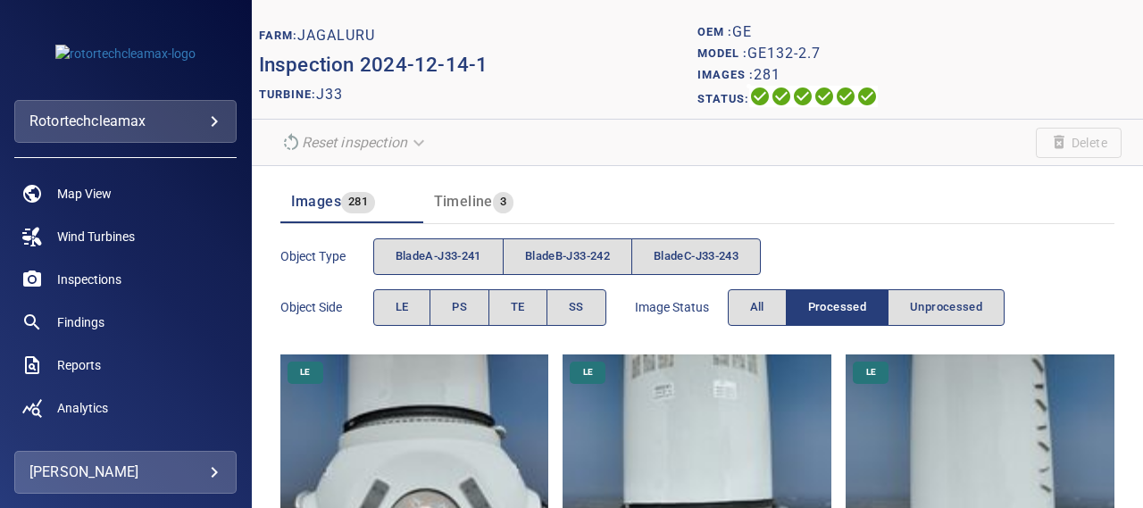
click at [717, 427] on img at bounding box center [697, 489] width 269 height 269
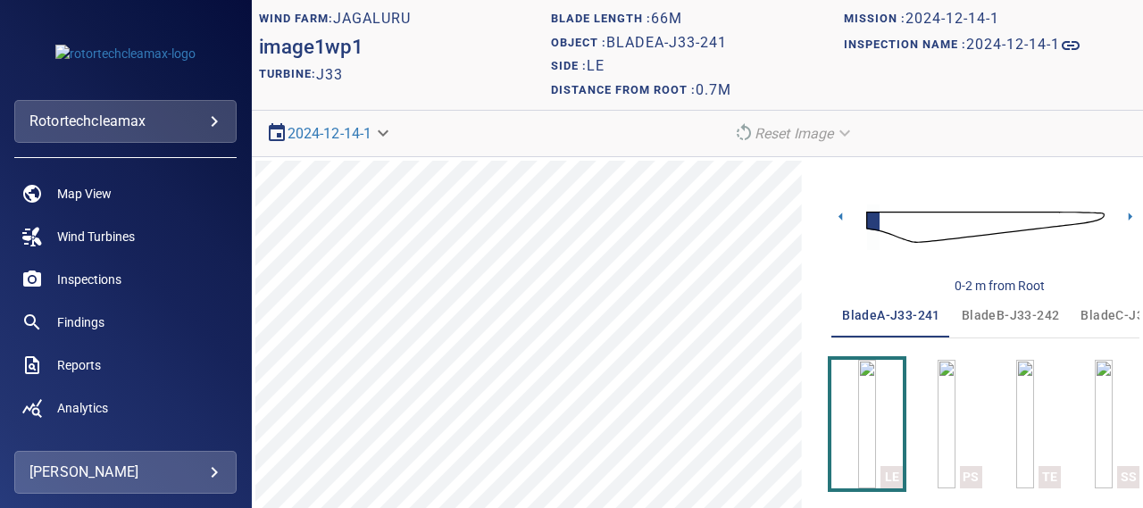
click at [1077, 218] on img at bounding box center [985, 227] width 238 height 58
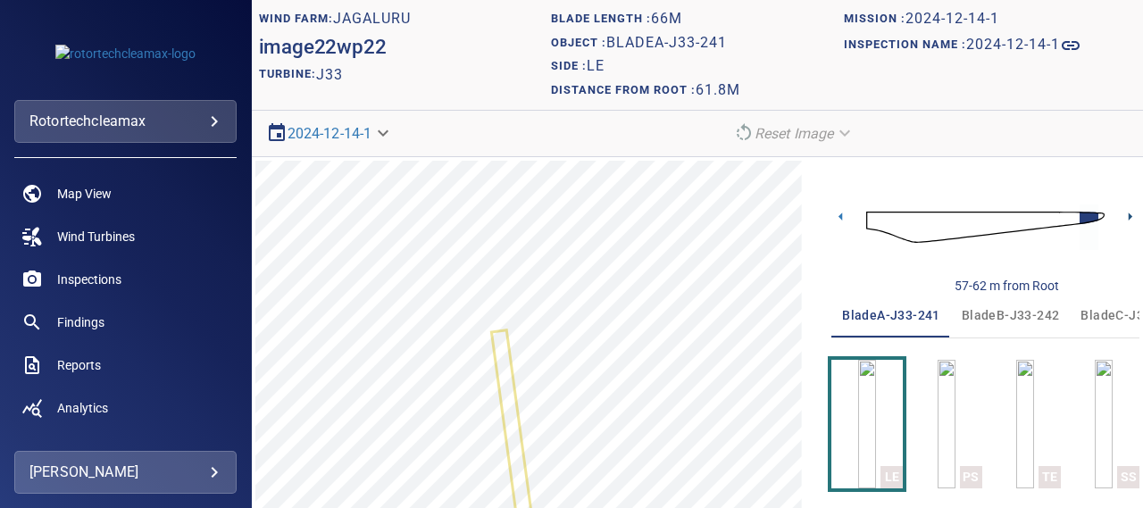
click at [1129, 217] on icon at bounding box center [1131, 217] width 4 height 8
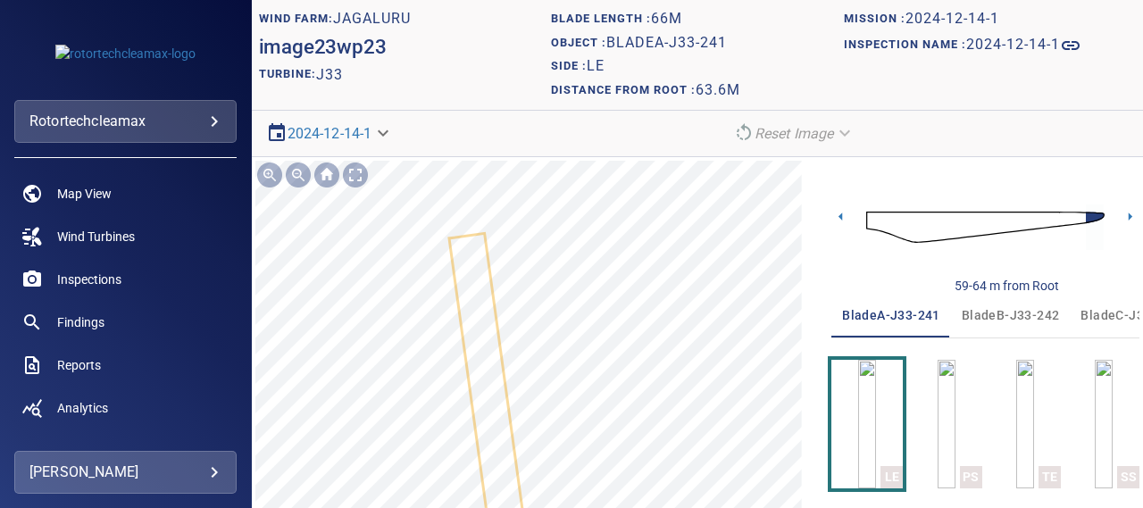
scroll to position [143, 0]
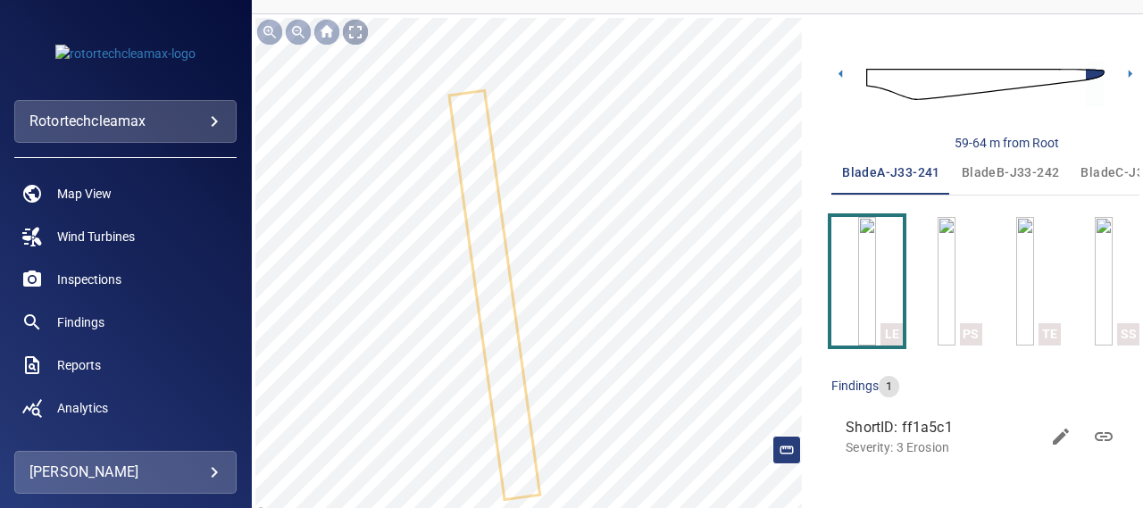
click at [348, 31] on div at bounding box center [355, 32] width 29 height 29
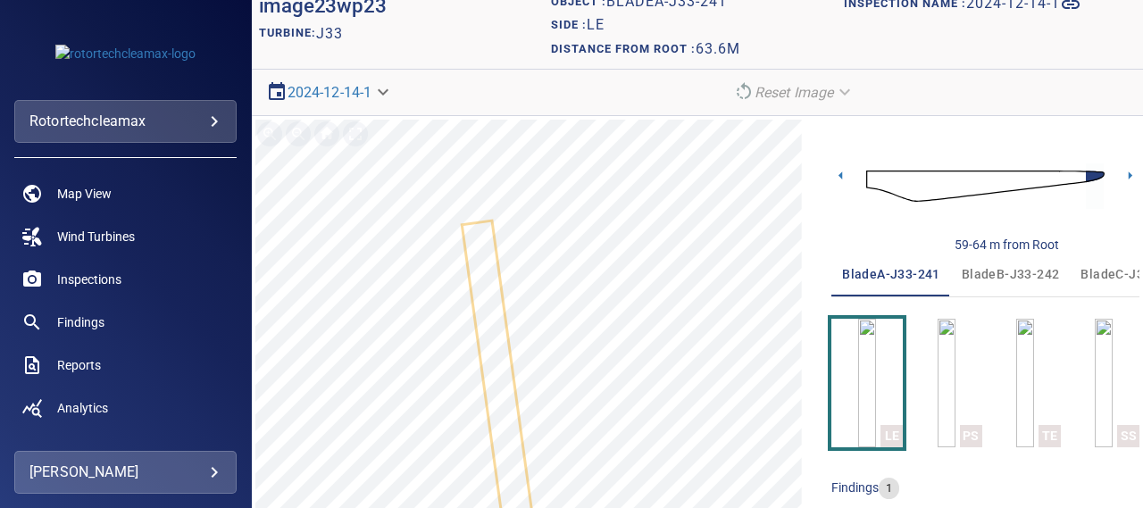
click at [1015, 269] on span "bladeB-J33-242" at bounding box center [1011, 274] width 98 height 22
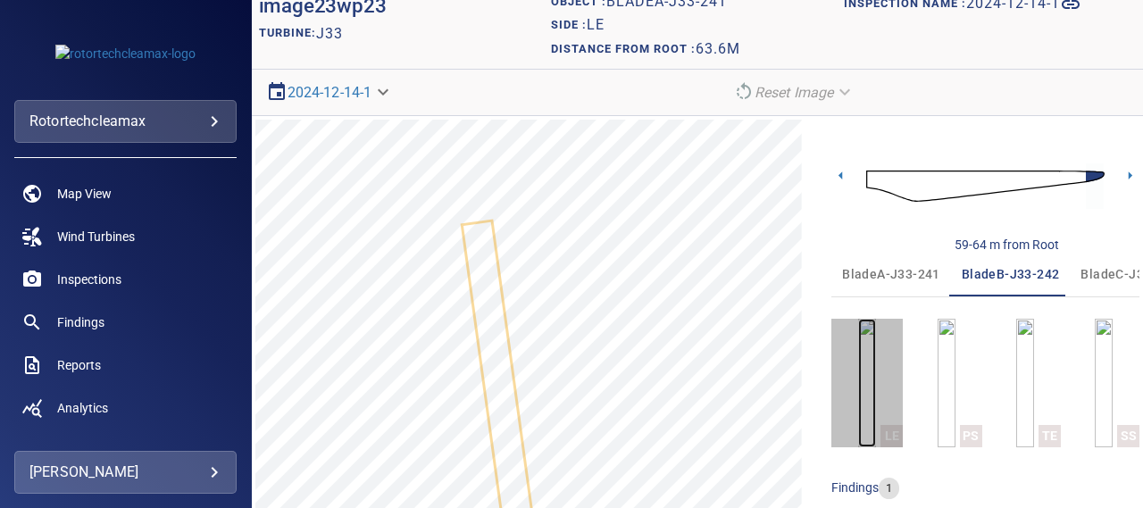
click at [858, 364] on img "button" at bounding box center [867, 383] width 18 height 129
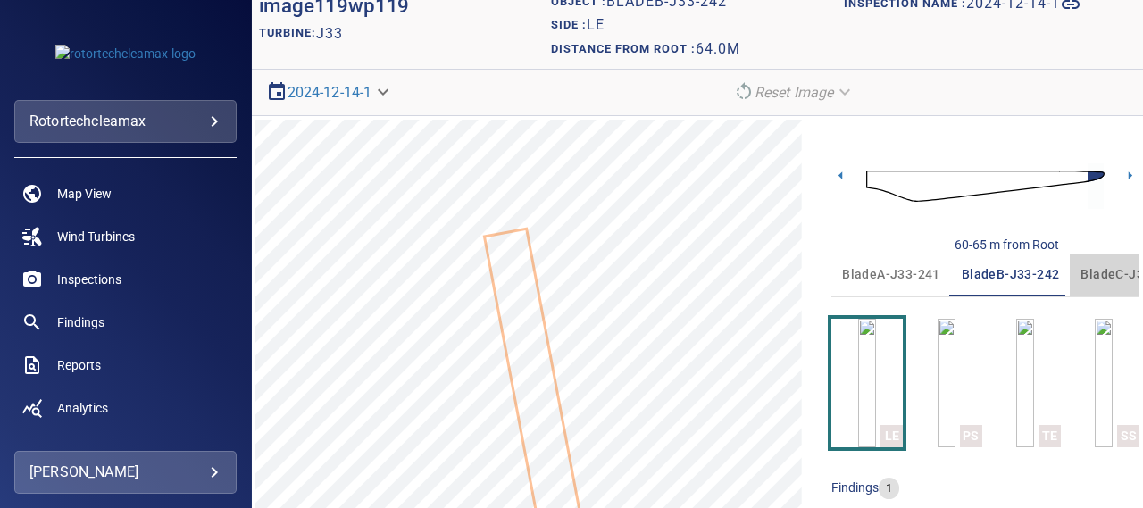
click at [1084, 273] on span "bladeC-J33-243" at bounding box center [1130, 274] width 98 height 22
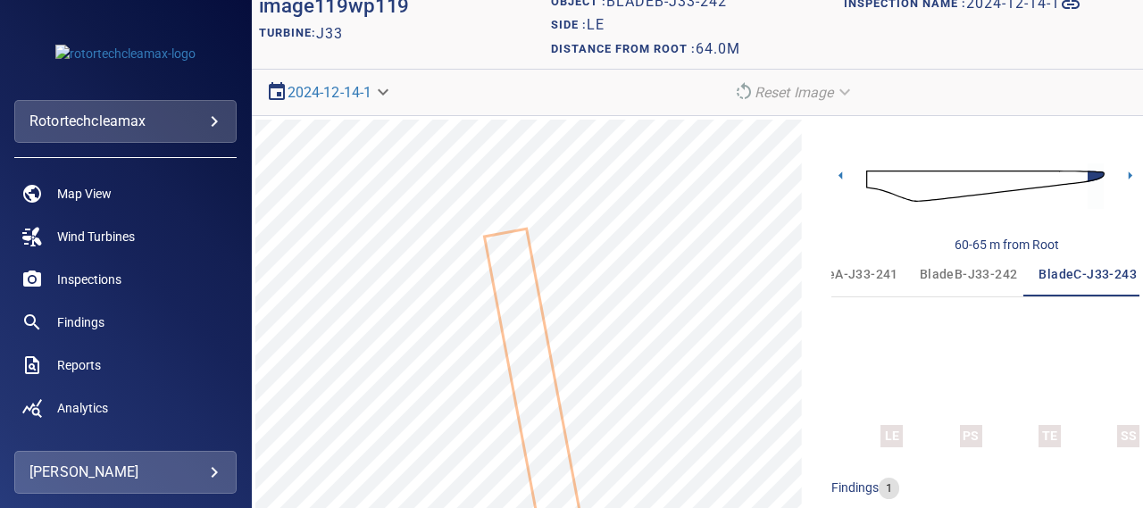
scroll to position [0, 48]
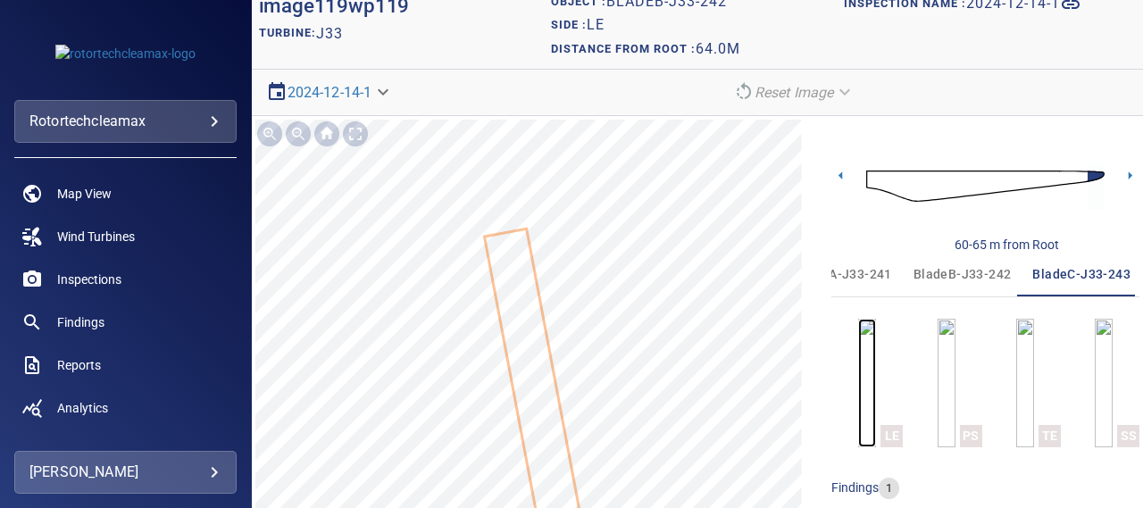
click at [875, 344] on img "button" at bounding box center [867, 383] width 18 height 129
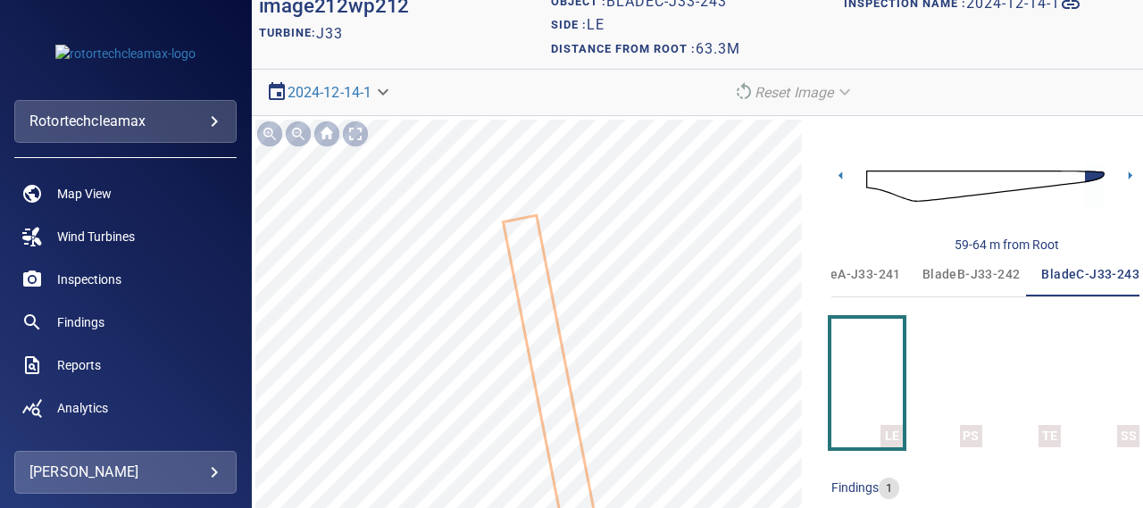
scroll to position [0, 48]
click at [923, 179] on img at bounding box center [985, 186] width 238 height 58
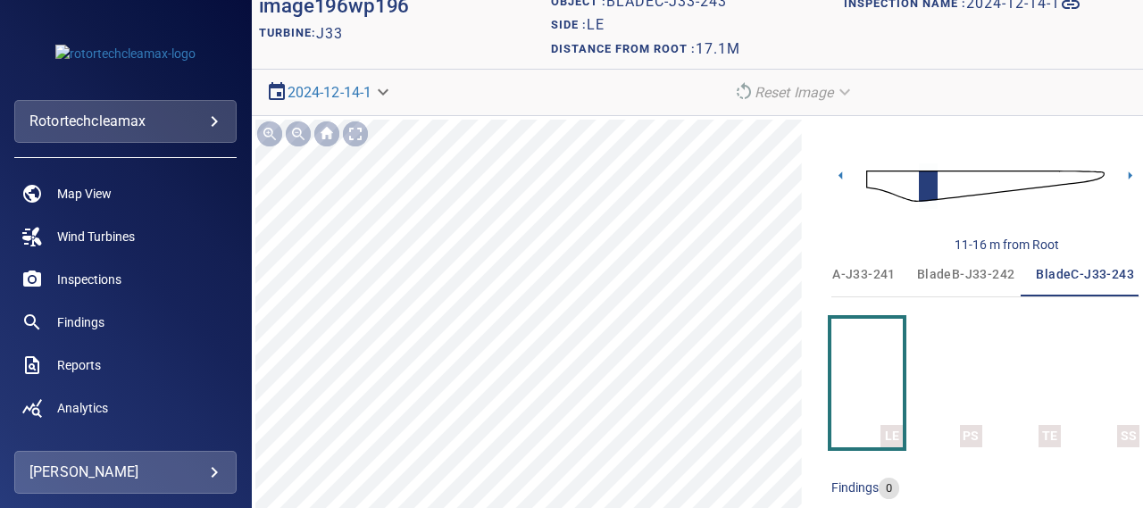
scroll to position [0, 48]
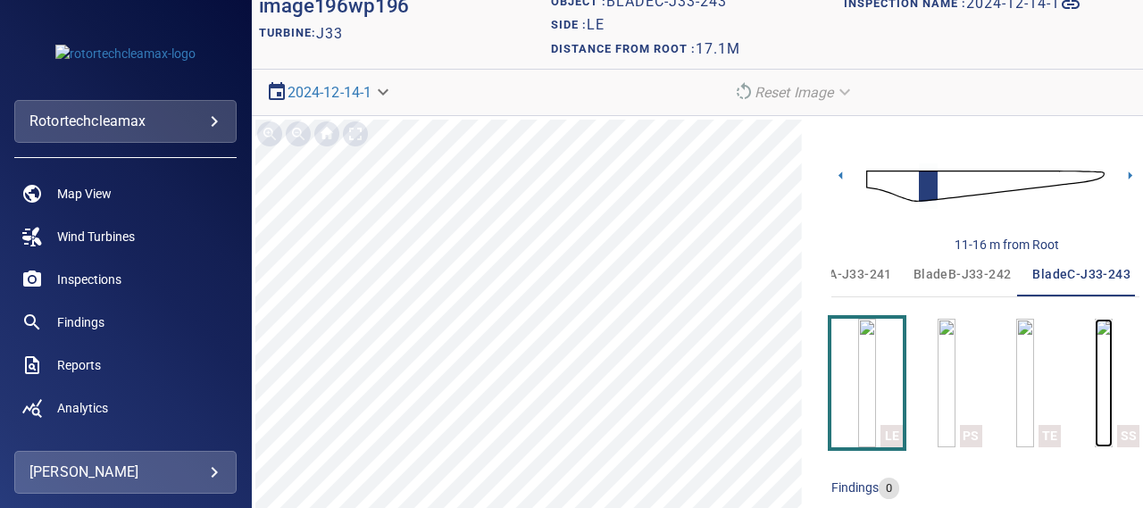
click at [1095, 378] on img "button" at bounding box center [1104, 383] width 18 height 129
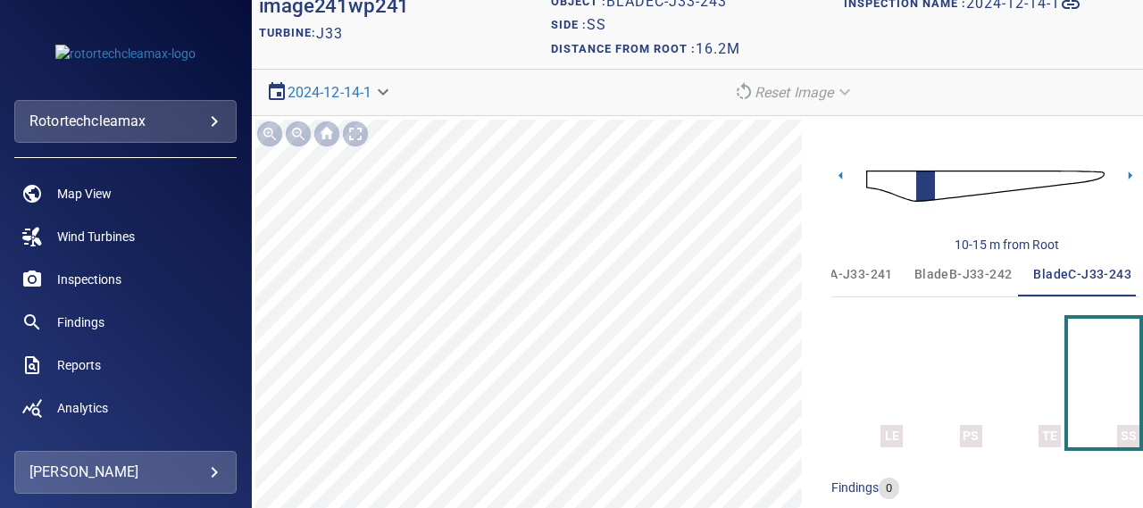
scroll to position [0, 48]
click at [1129, 174] on icon at bounding box center [1131, 175] width 4 height 8
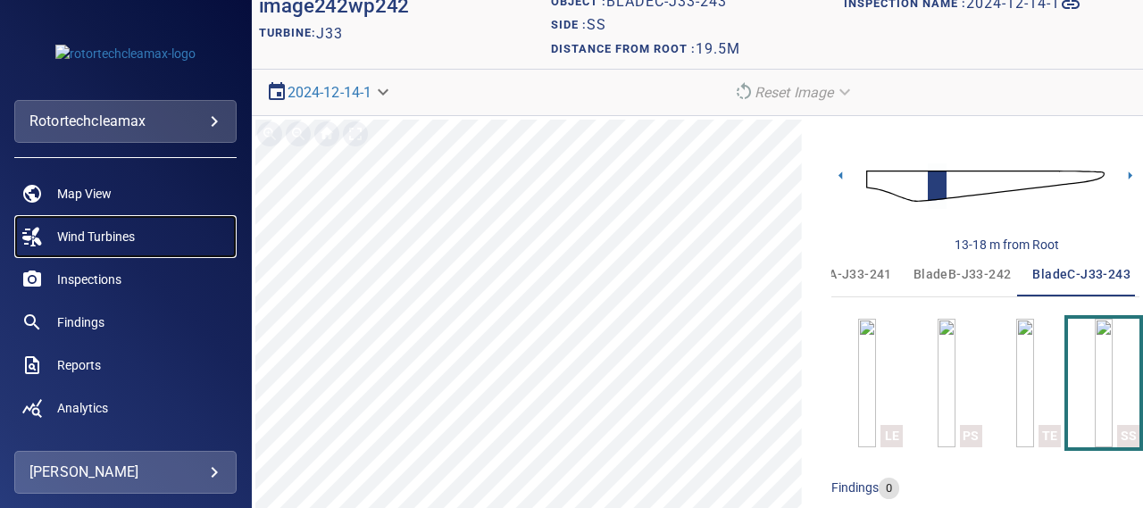
click at [105, 236] on span "Wind Turbines" at bounding box center [96, 237] width 78 height 18
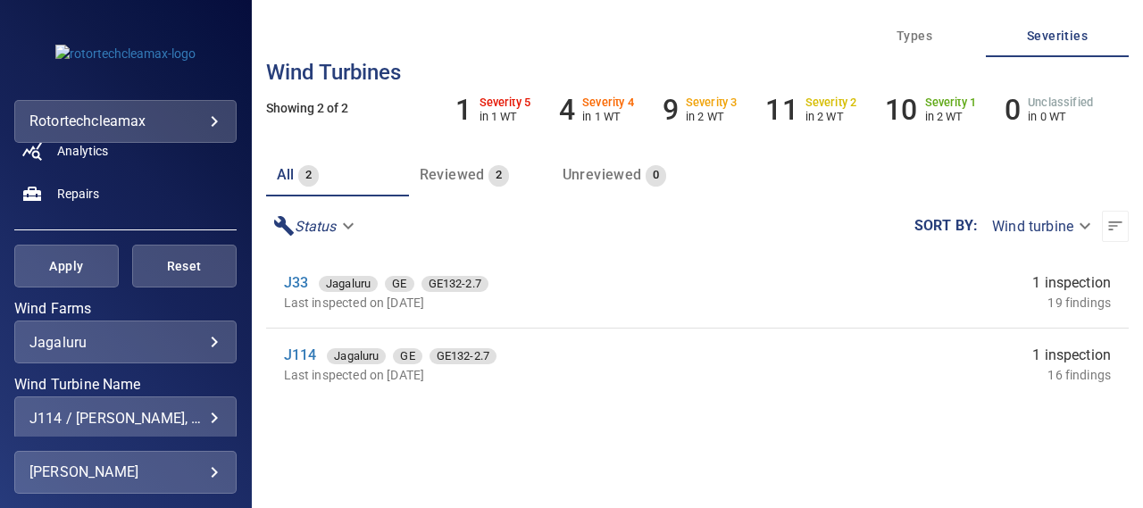
scroll to position [290, 0]
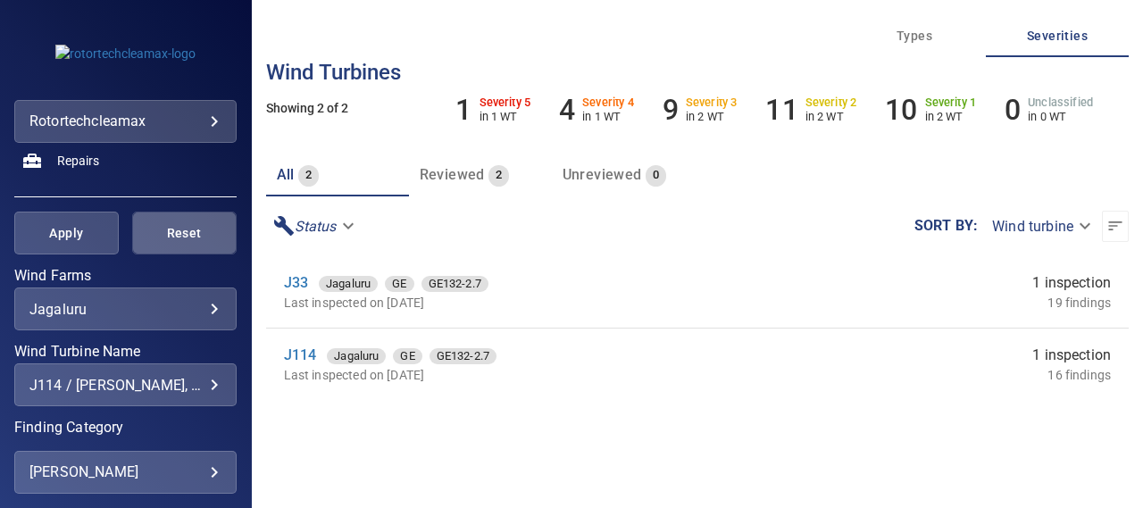
click at [184, 224] on span "Reset" at bounding box center [185, 233] width 60 height 22
type input "**********"
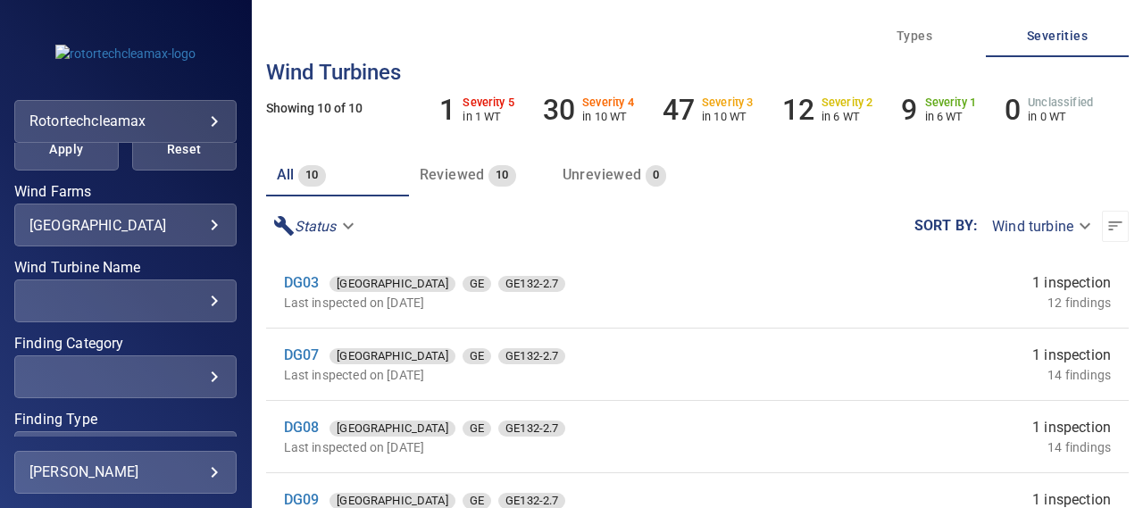
scroll to position [394, 0]
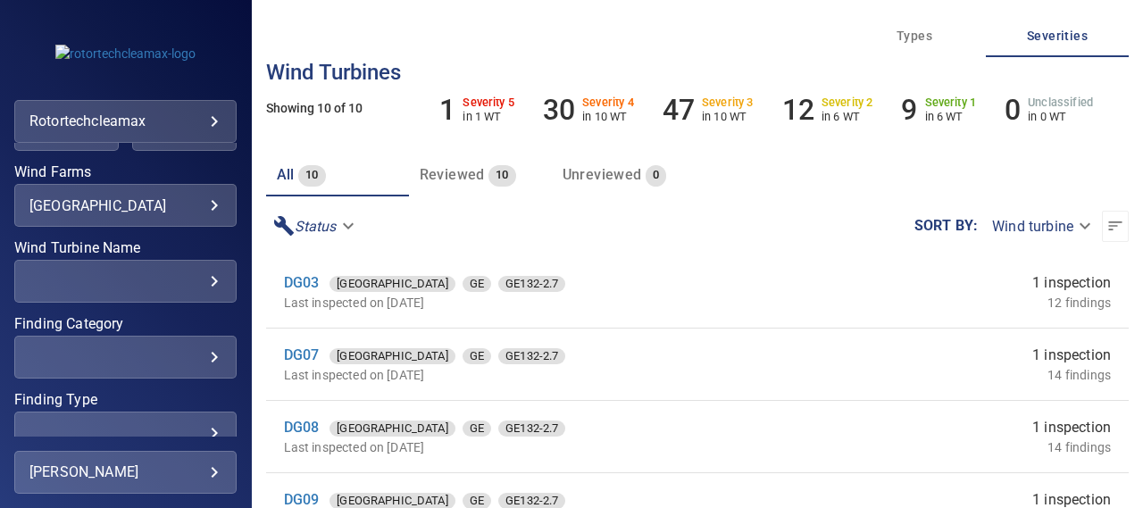
click at [196, 210] on body "**********" at bounding box center [571, 254] width 1143 height 508
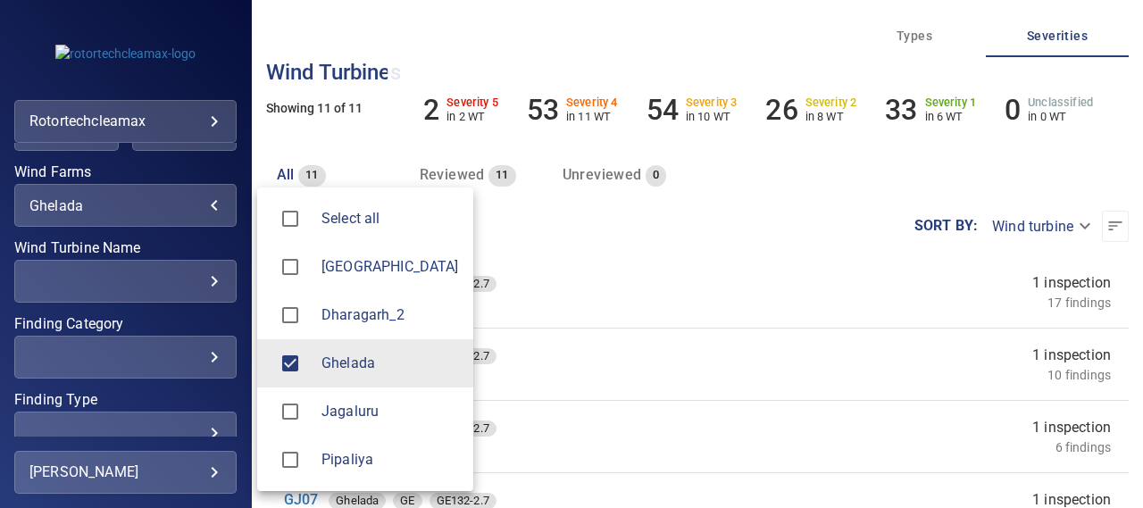
click at [217, 248] on div at bounding box center [571, 254] width 1143 height 508
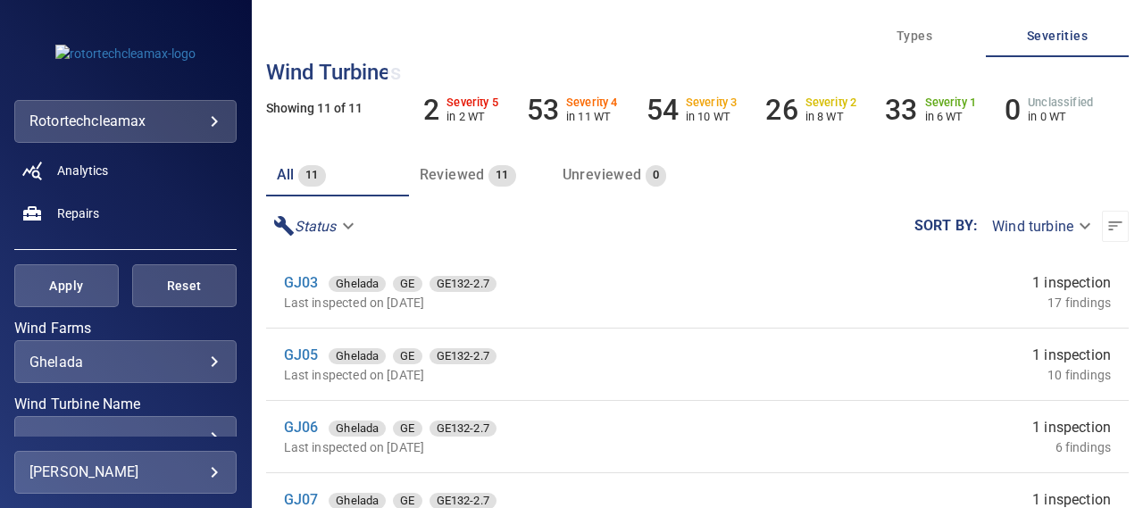
scroll to position [223, 0]
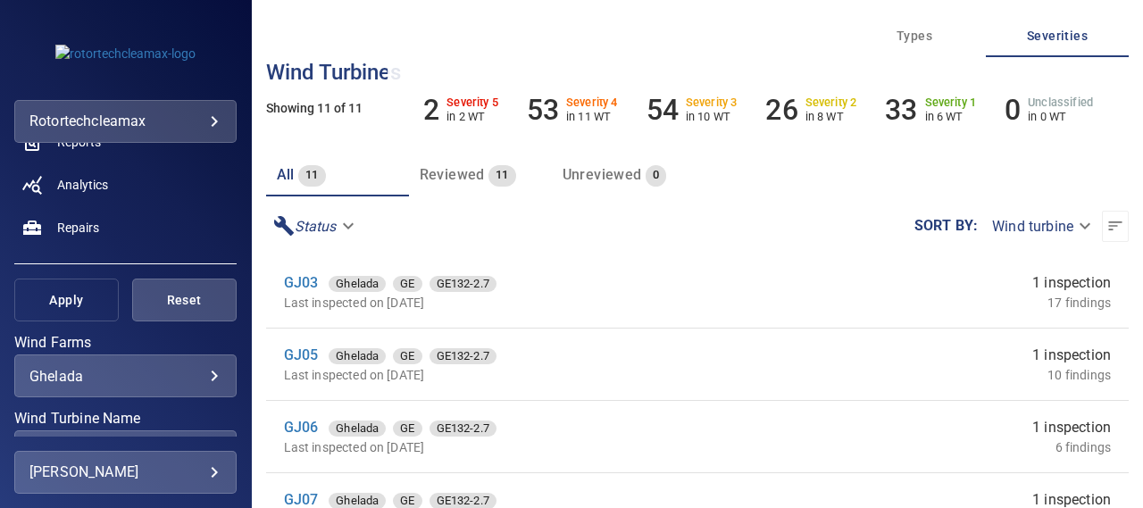
click at [67, 287] on button "Apply" at bounding box center [66, 300] width 104 height 43
click at [199, 374] on body "**********" at bounding box center [571, 254] width 1143 height 508
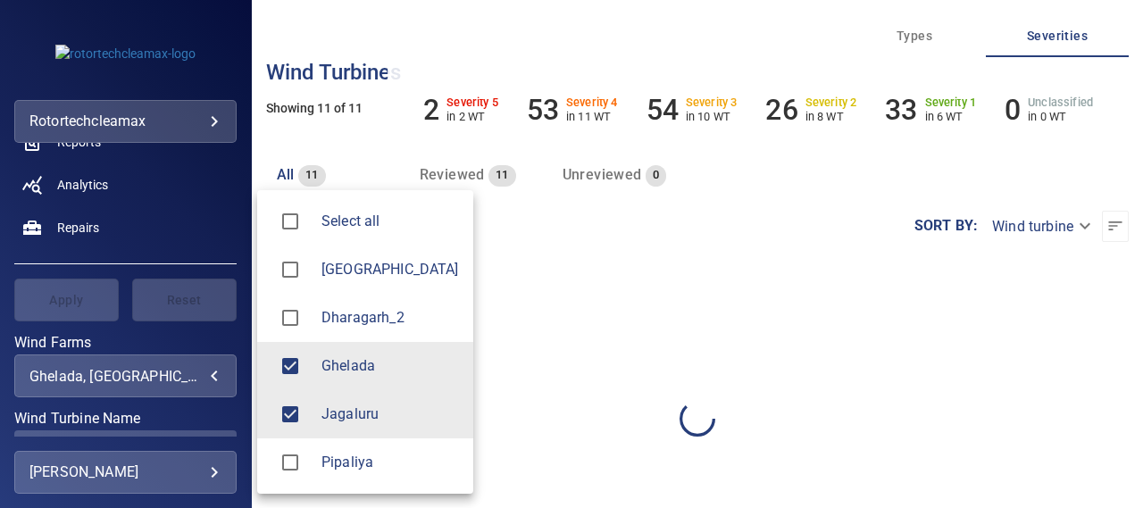
type input "********"
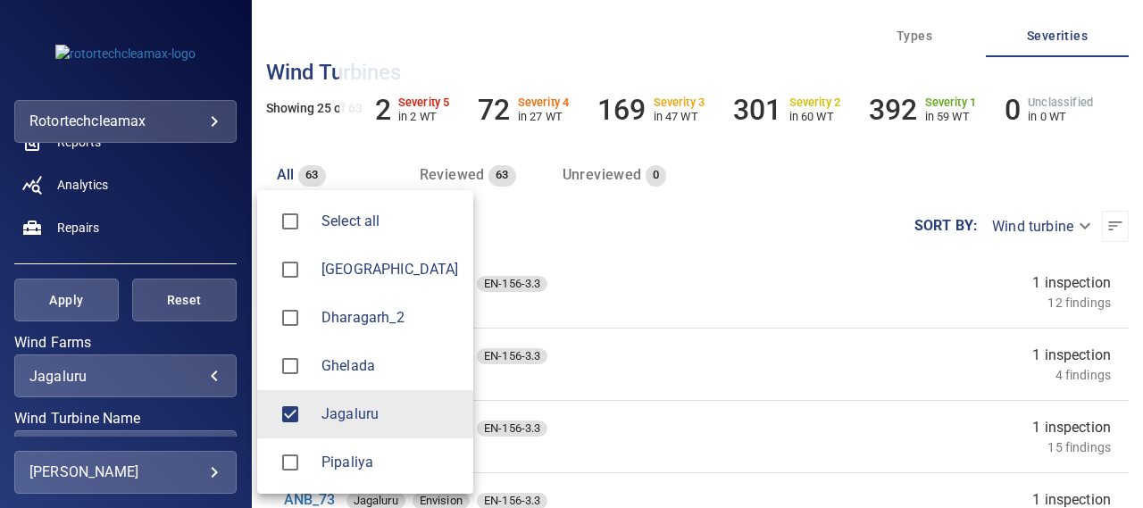
click at [95, 308] on div at bounding box center [571, 254] width 1143 height 508
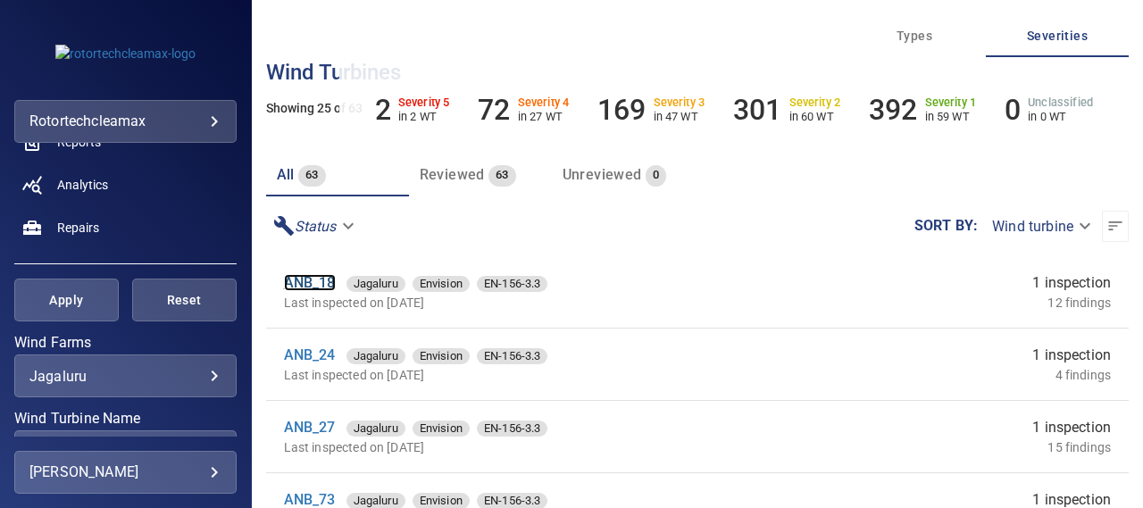
click at [316, 287] on link "ANB_18" at bounding box center [310, 282] width 52 height 17
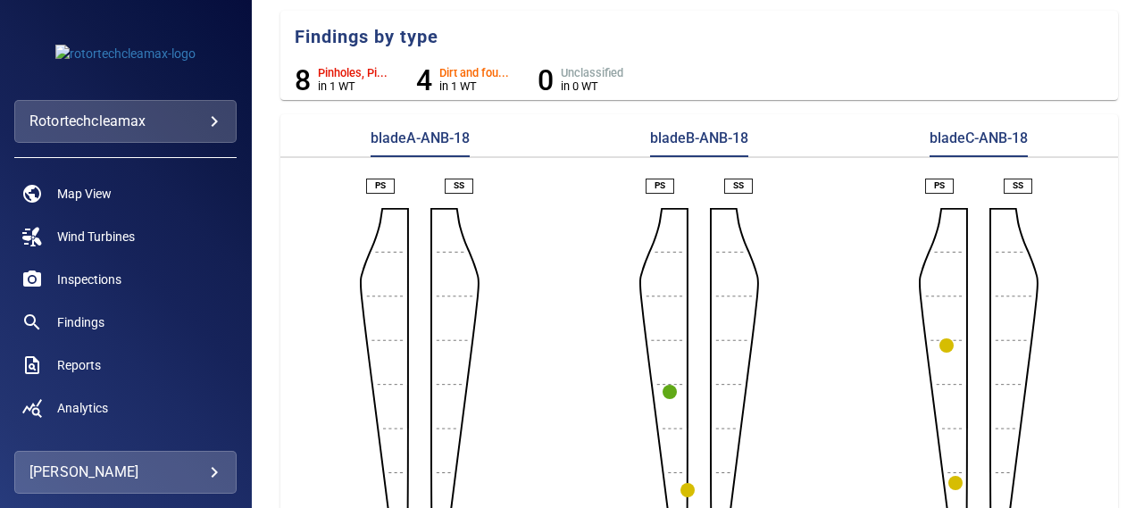
scroll to position [402, 0]
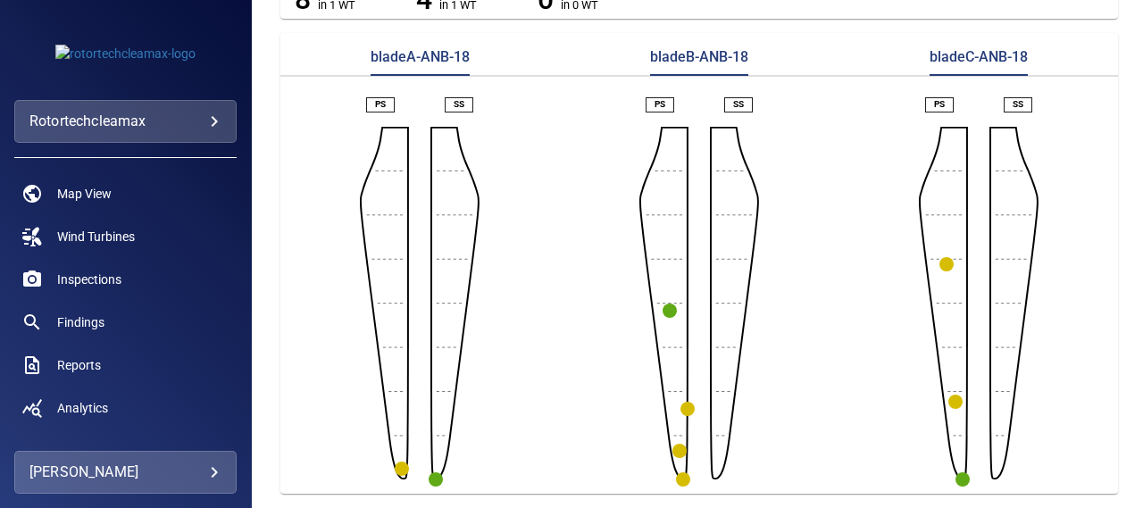
click at [949, 395] on circle "button" at bounding box center [956, 402] width 14 height 14
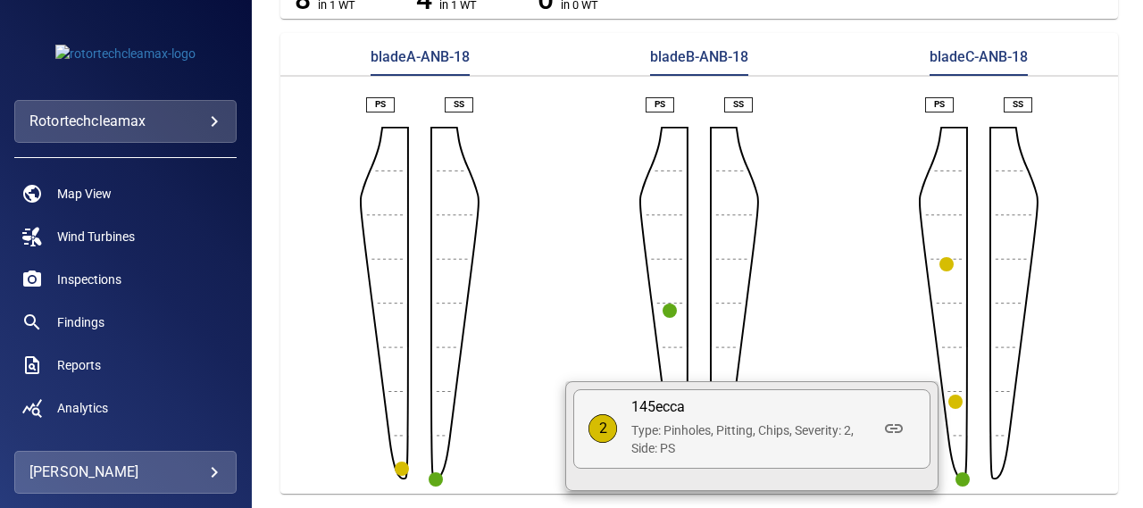
click at [948, 389] on div at bounding box center [571, 254] width 1143 height 508
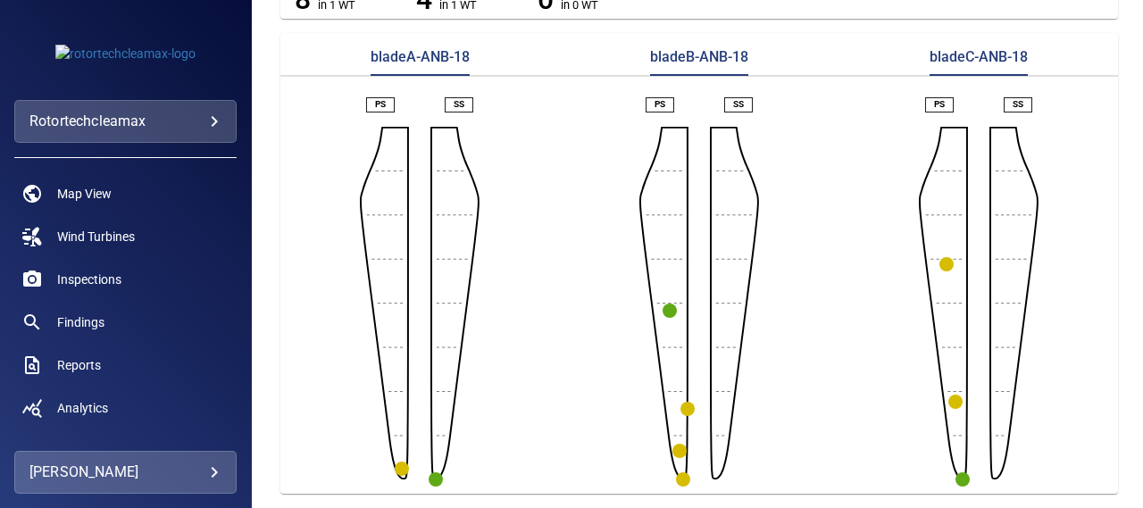
click at [949, 395] on circle "button" at bounding box center [956, 402] width 14 height 14
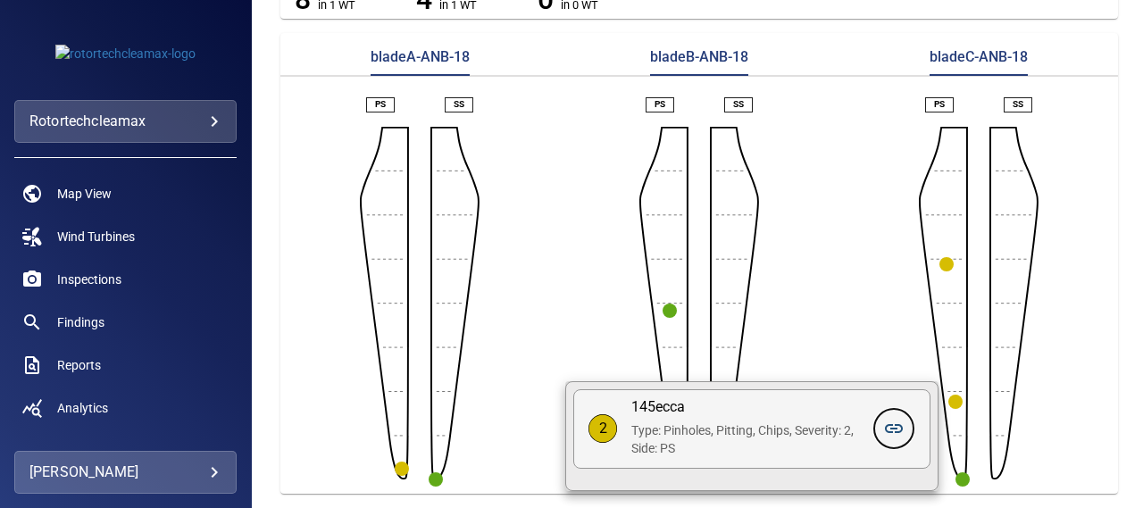
click at [896, 430] on icon at bounding box center [893, 428] width 21 height 21
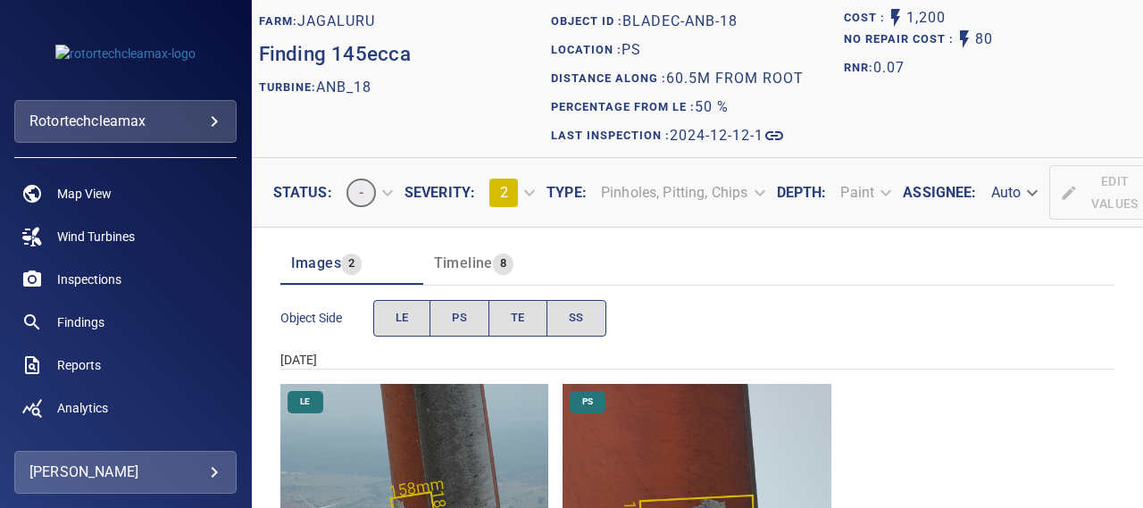
click at [430, 455] on img "Jagaluru/ANB_18/2024-12-12-1/2024-12-12-5/image239wp239.jpg" at bounding box center [414, 518] width 269 height 269
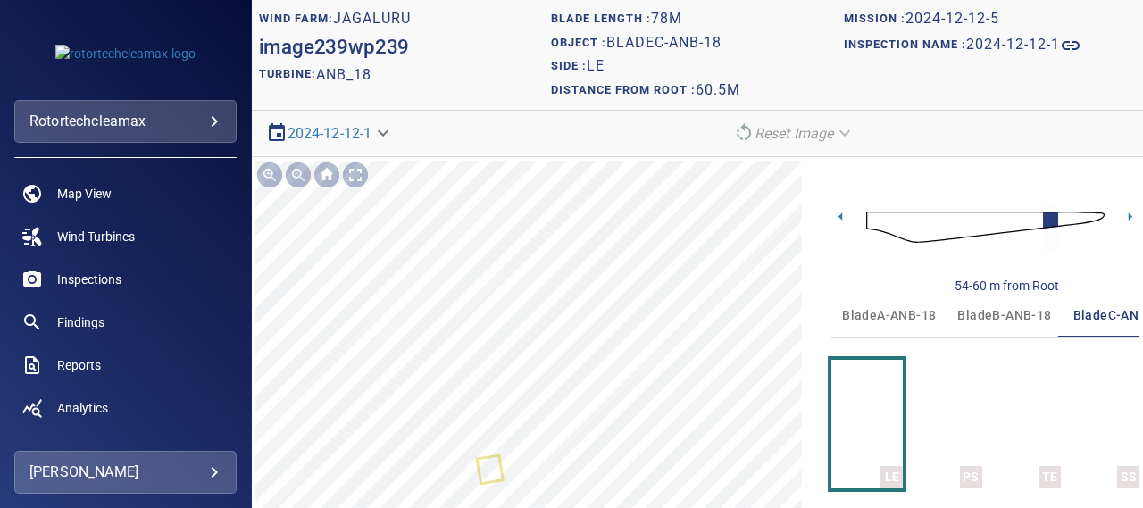
scroll to position [0, 38]
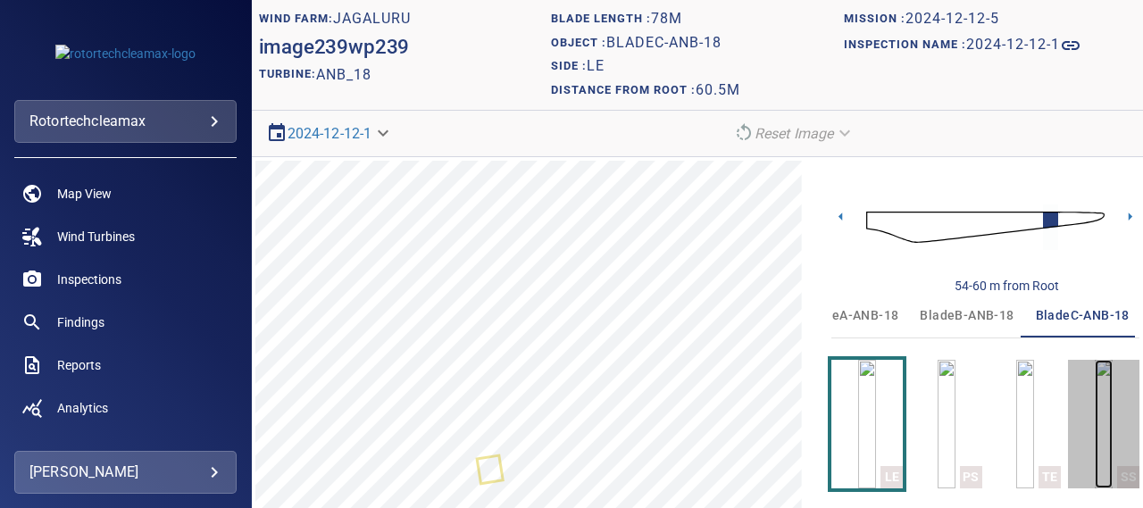
click at [1095, 437] on img "button" at bounding box center [1104, 424] width 18 height 129
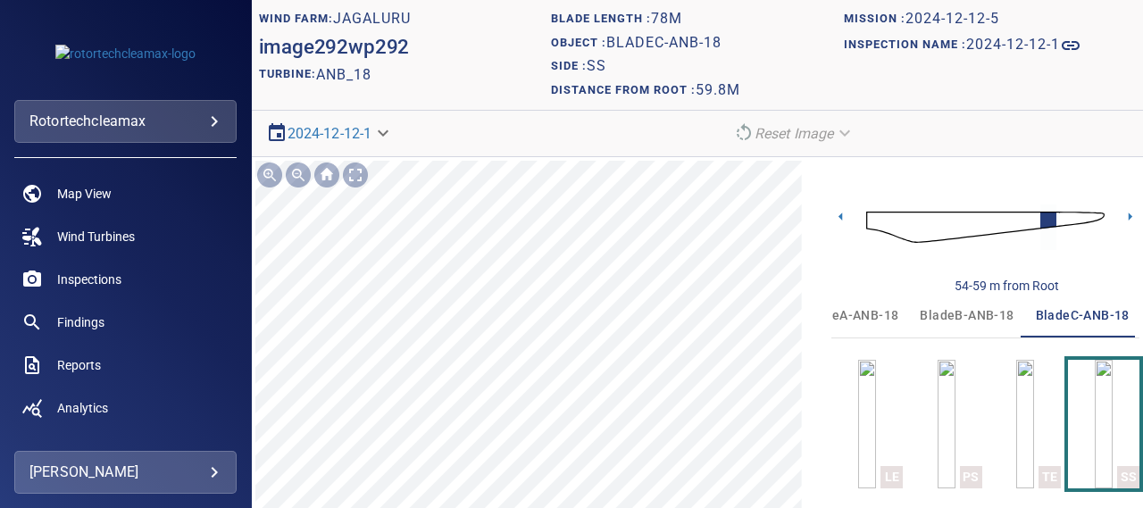
scroll to position [143, 0]
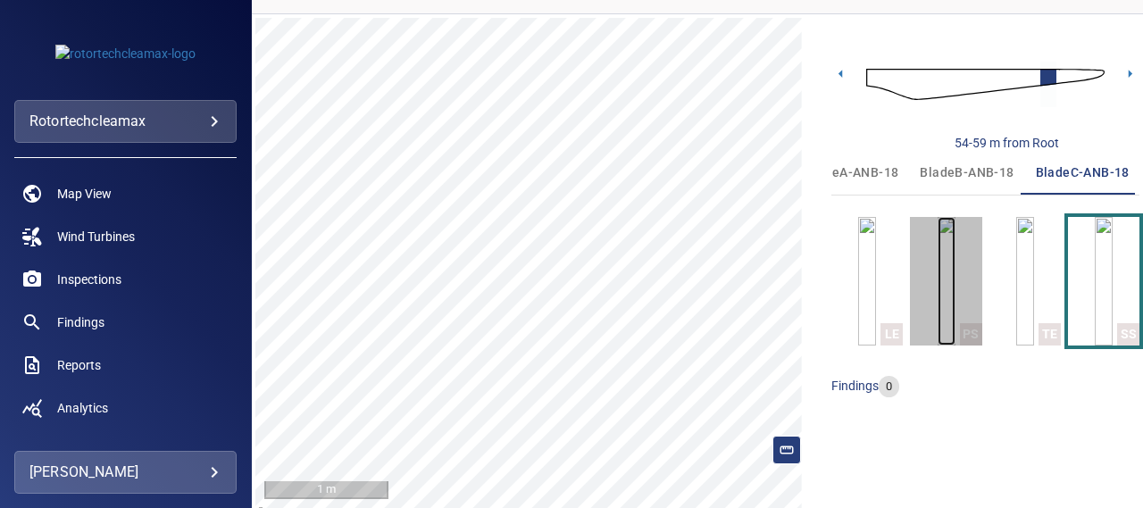
click at [943, 258] on img "button" at bounding box center [947, 281] width 18 height 129
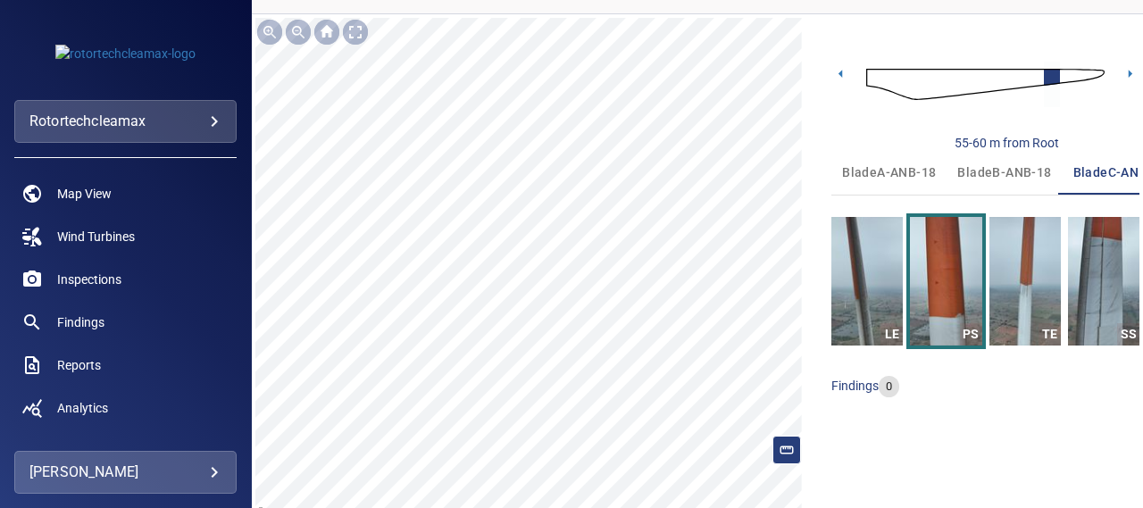
scroll to position [0, 38]
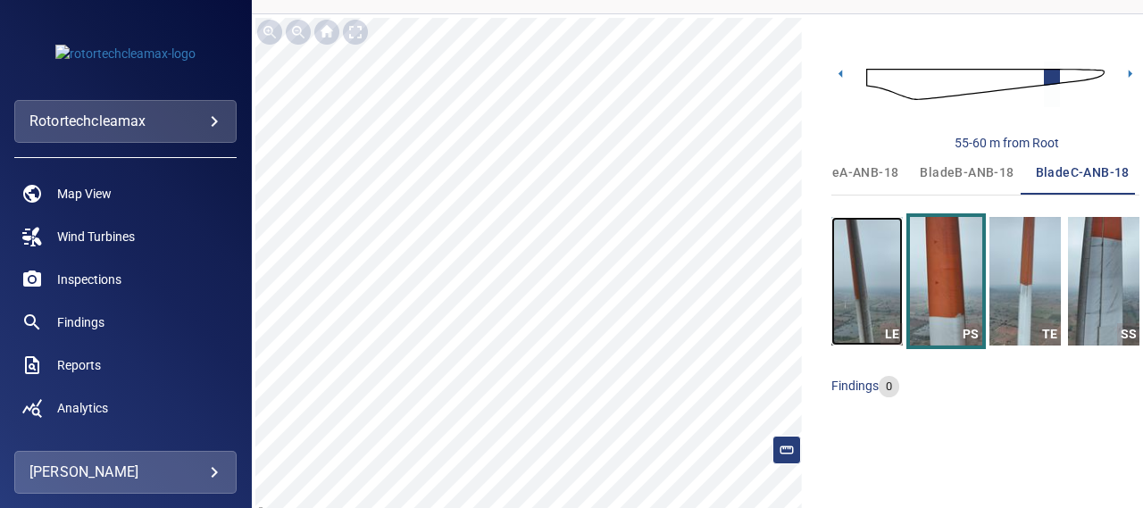
click at [876, 270] on img "button" at bounding box center [867, 281] width 71 height 129
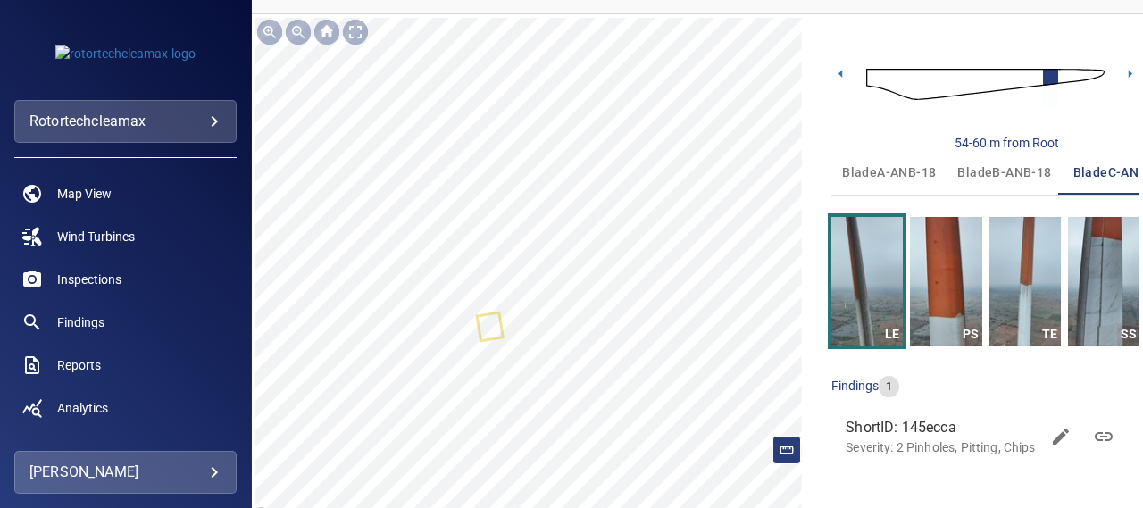
scroll to position [0, 38]
click at [357, 28] on div at bounding box center [355, 32] width 29 height 29
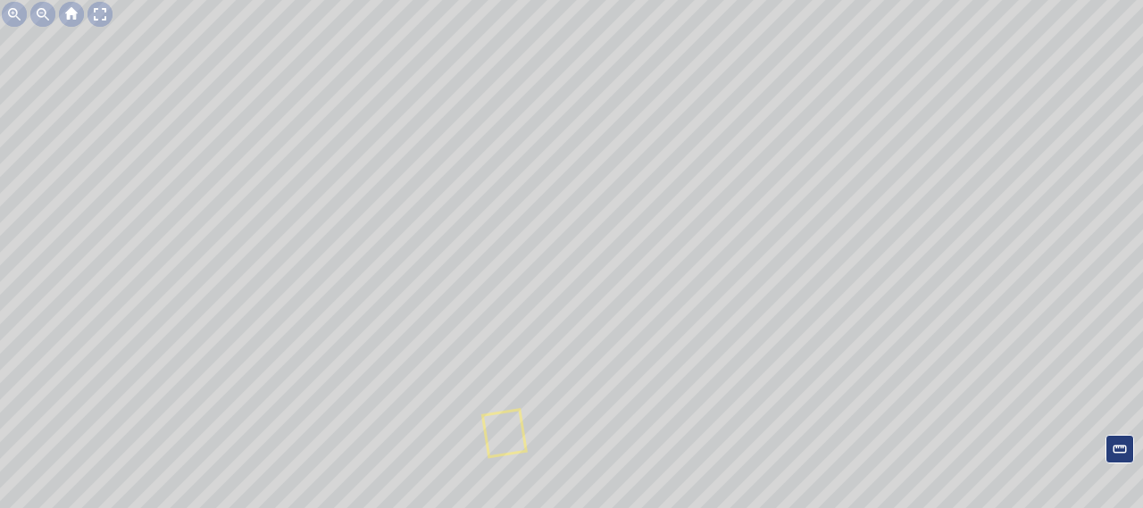
scroll to position [59, 0]
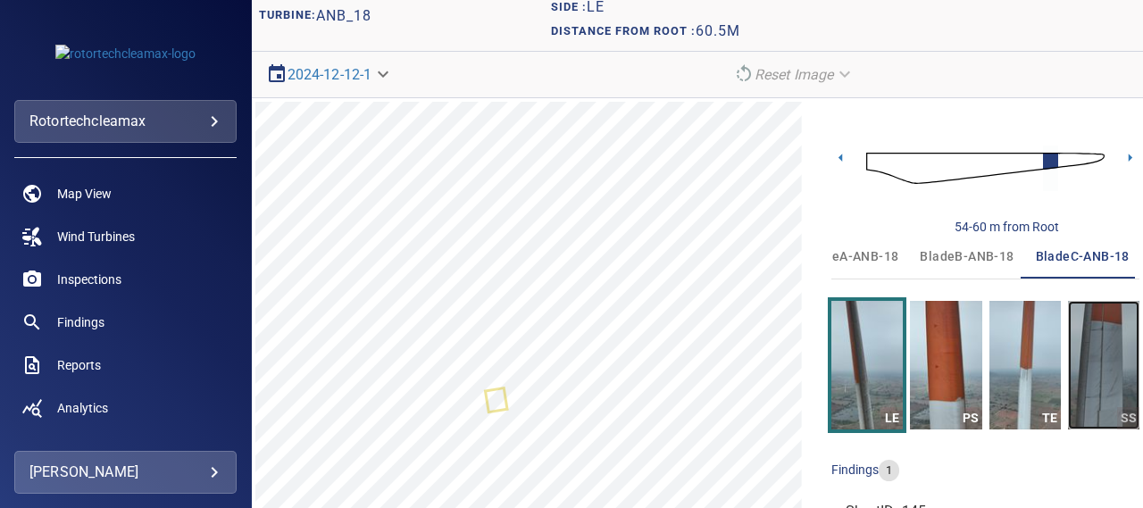
click at [1082, 339] on img "button" at bounding box center [1103, 365] width 71 height 129
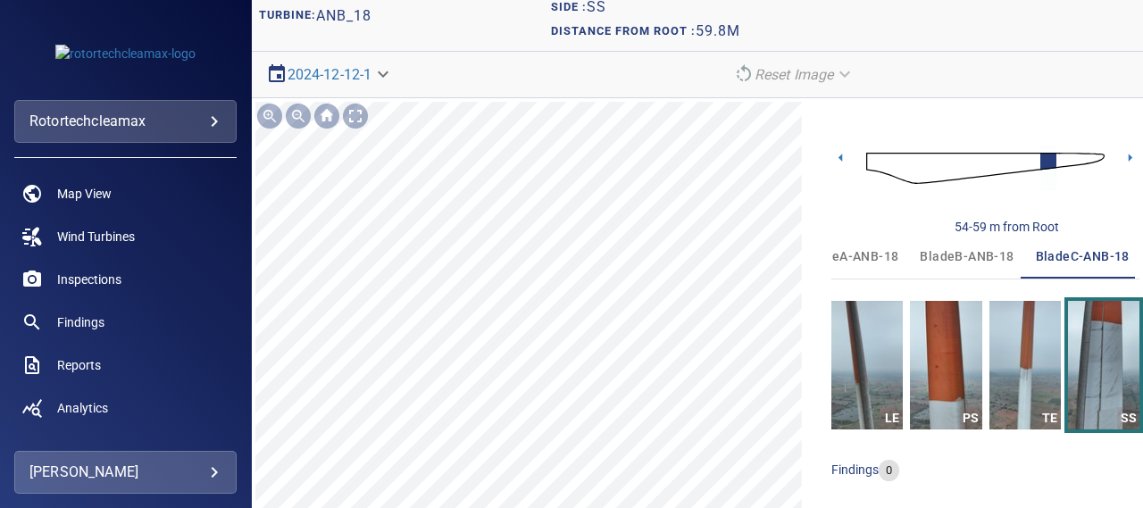
scroll to position [143, 0]
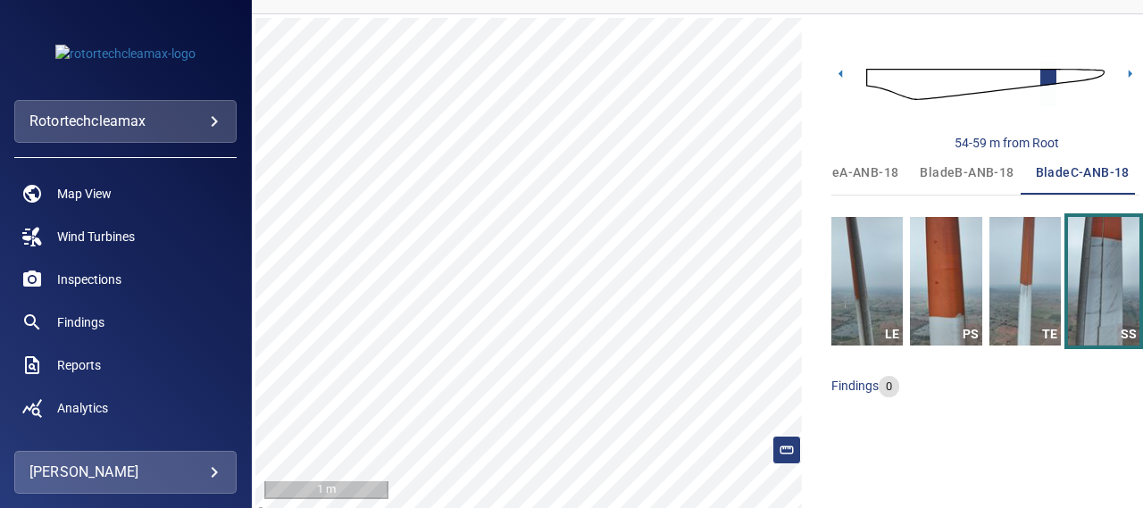
click at [913, 82] on img at bounding box center [985, 84] width 238 height 58
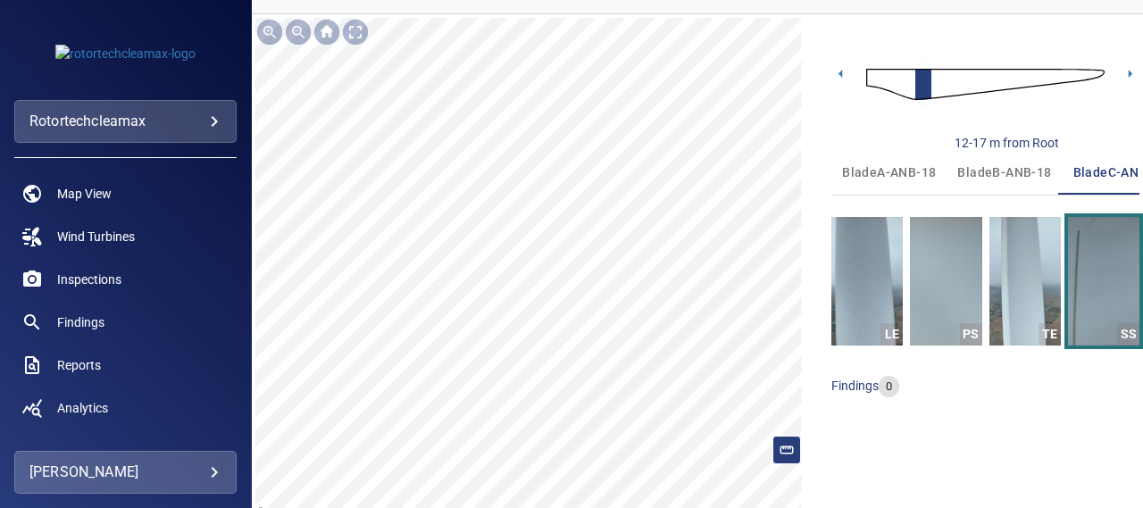
scroll to position [0, 38]
click at [894, 83] on img at bounding box center [985, 84] width 238 height 58
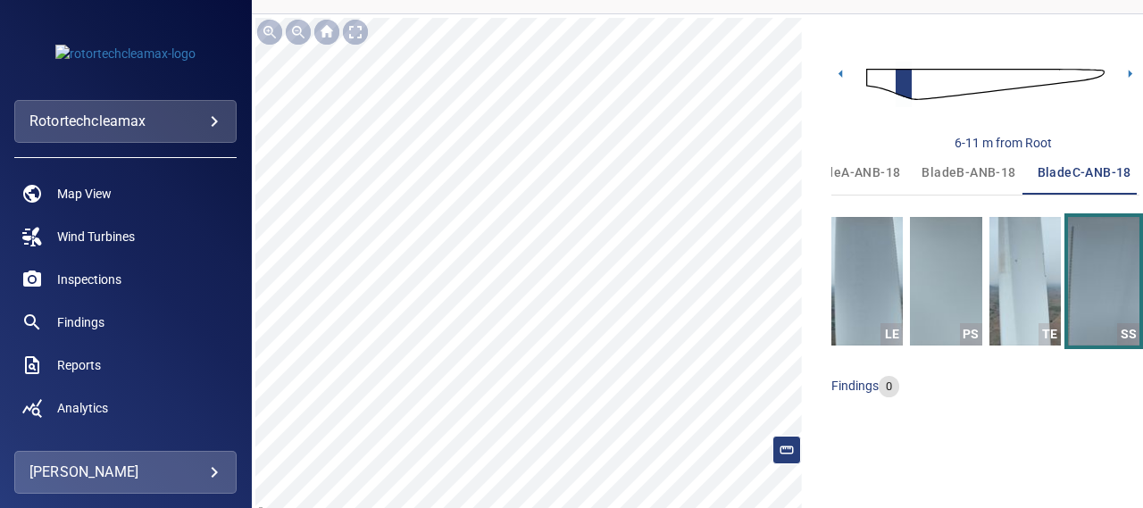
scroll to position [0, 38]
click at [300, 40] on div at bounding box center [298, 32] width 29 height 29
click at [929, 171] on span "bladeB-ANB-18" at bounding box center [967, 173] width 94 height 22
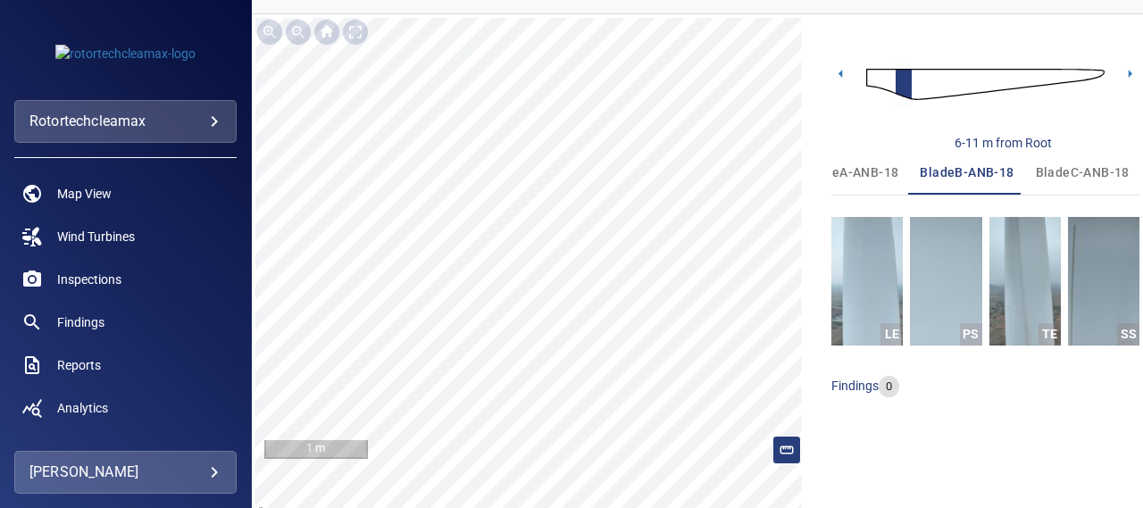
click at [875, 83] on img at bounding box center [985, 84] width 238 height 58
